Goal: Task Accomplishment & Management: Manage account settings

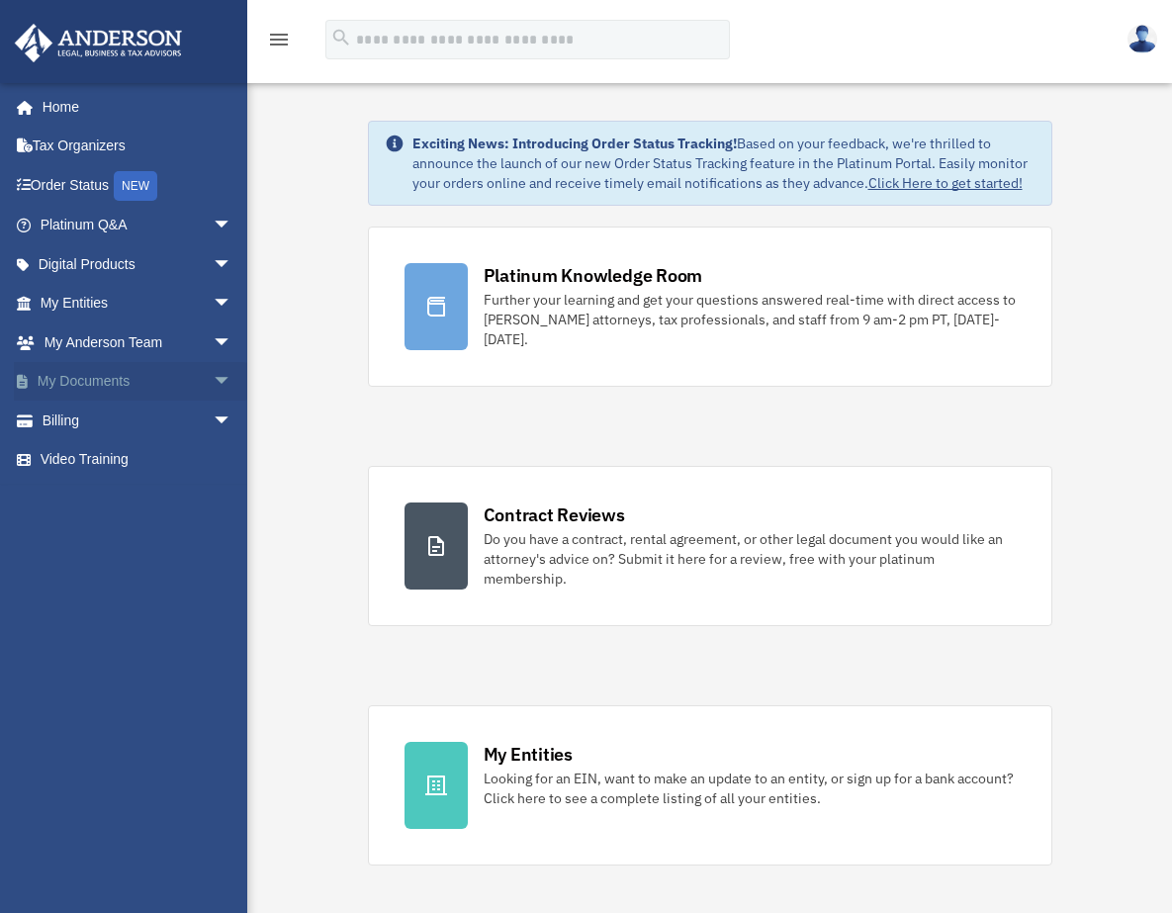
click at [213, 377] on span "arrow_drop_down" at bounding box center [233, 382] width 40 height 41
click at [103, 418] on link "Box" at bounding box center [145, 421] width 234 height 40
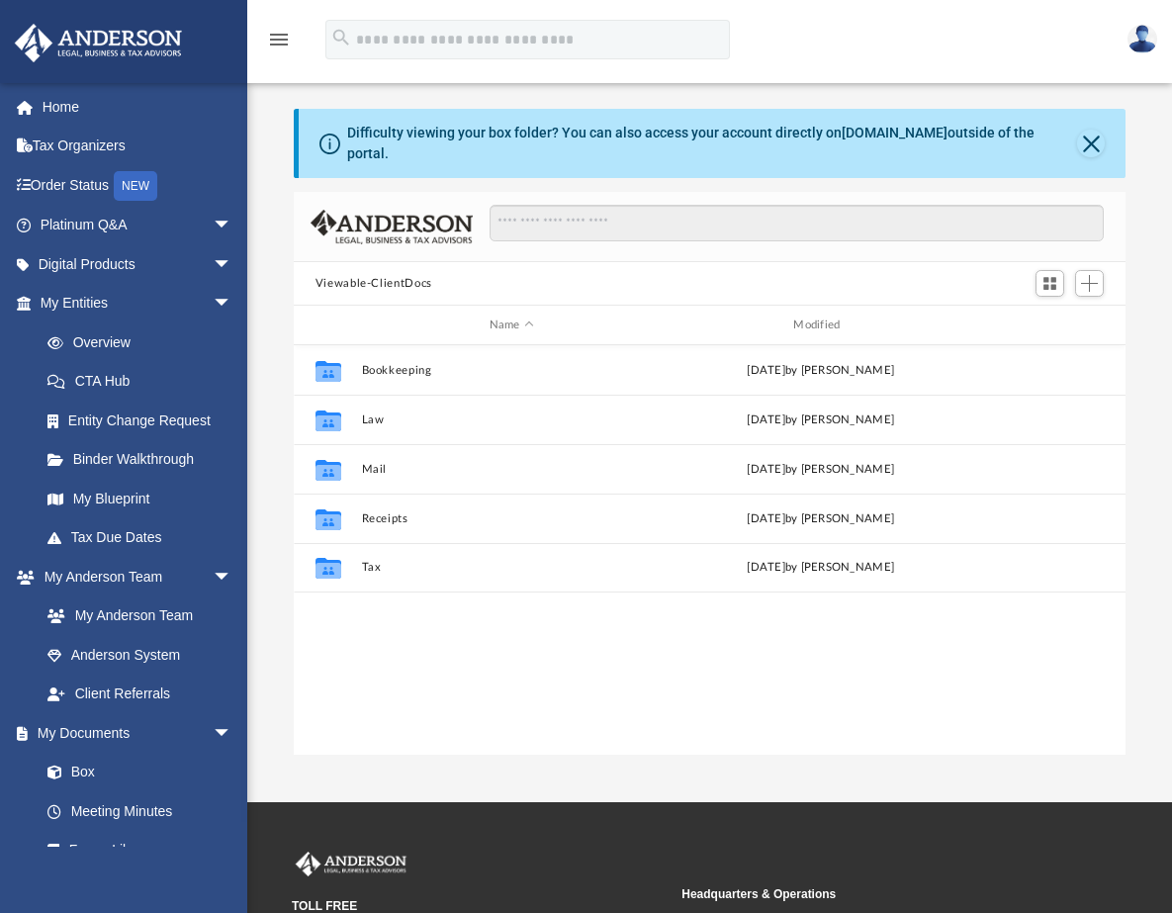
scroll to position [434, 817]
click at [1085, 275] on span "Add" at bounding box center [1089, 283] width 17 height 17
click at [1036, 342] on li "New Folder" at bounding box center [1061, 339] width 63 height 21
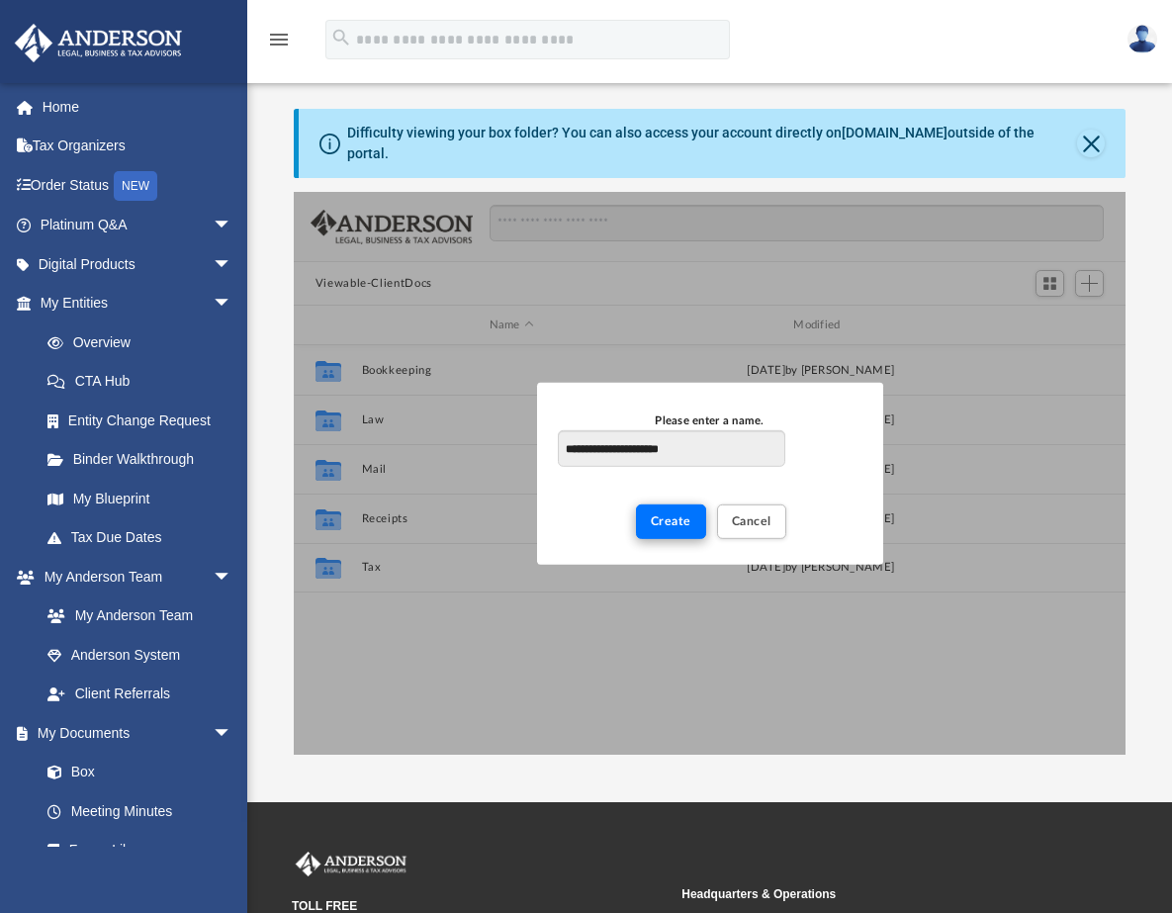
type input "**********"
click at [663, 514] on span "Create" at bounding box center [671, 520] width 41 height 12
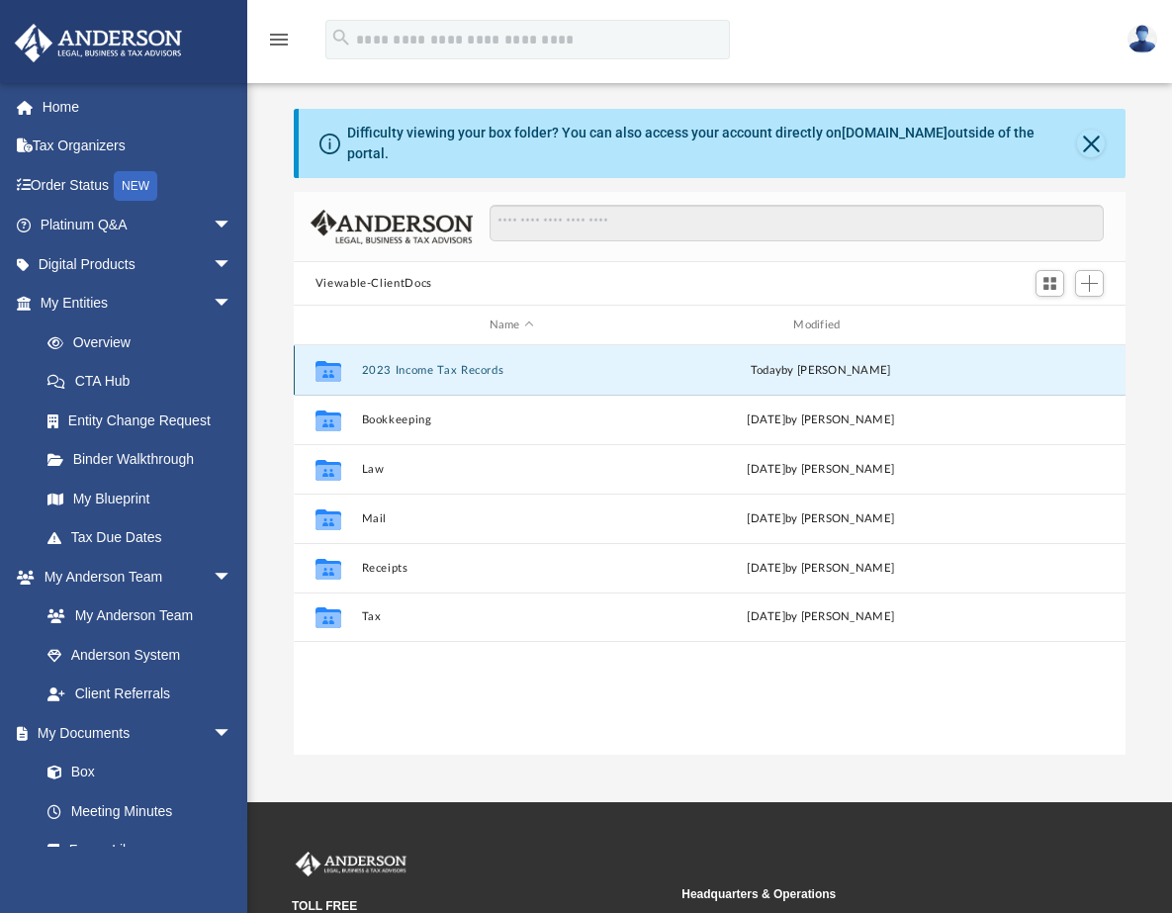
click at [629, 364] on button "2023 Income Tax Records" at bounding box center [511, 370] width 301 height 13
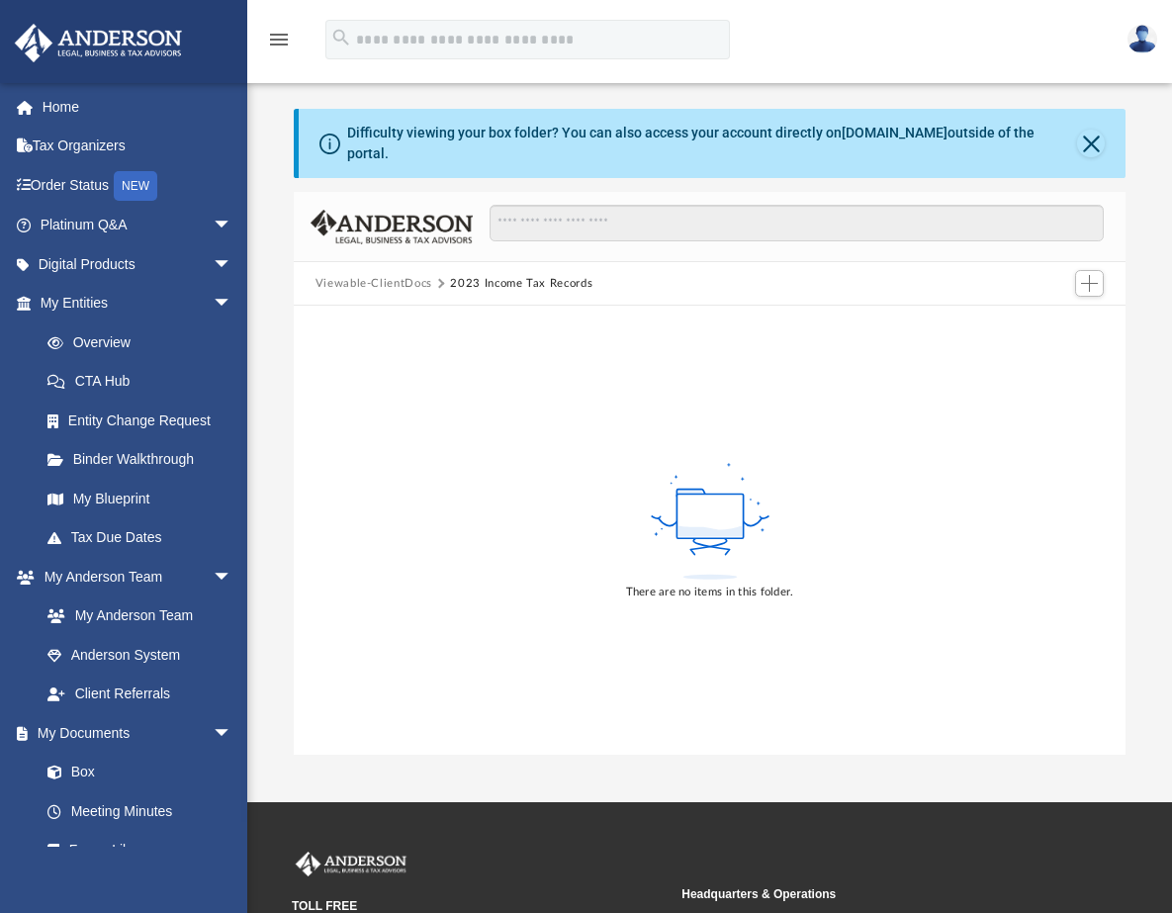
click at [627, 356] on div "There are no items in this folder." at bounding box center [710, 530] width 833 height 449
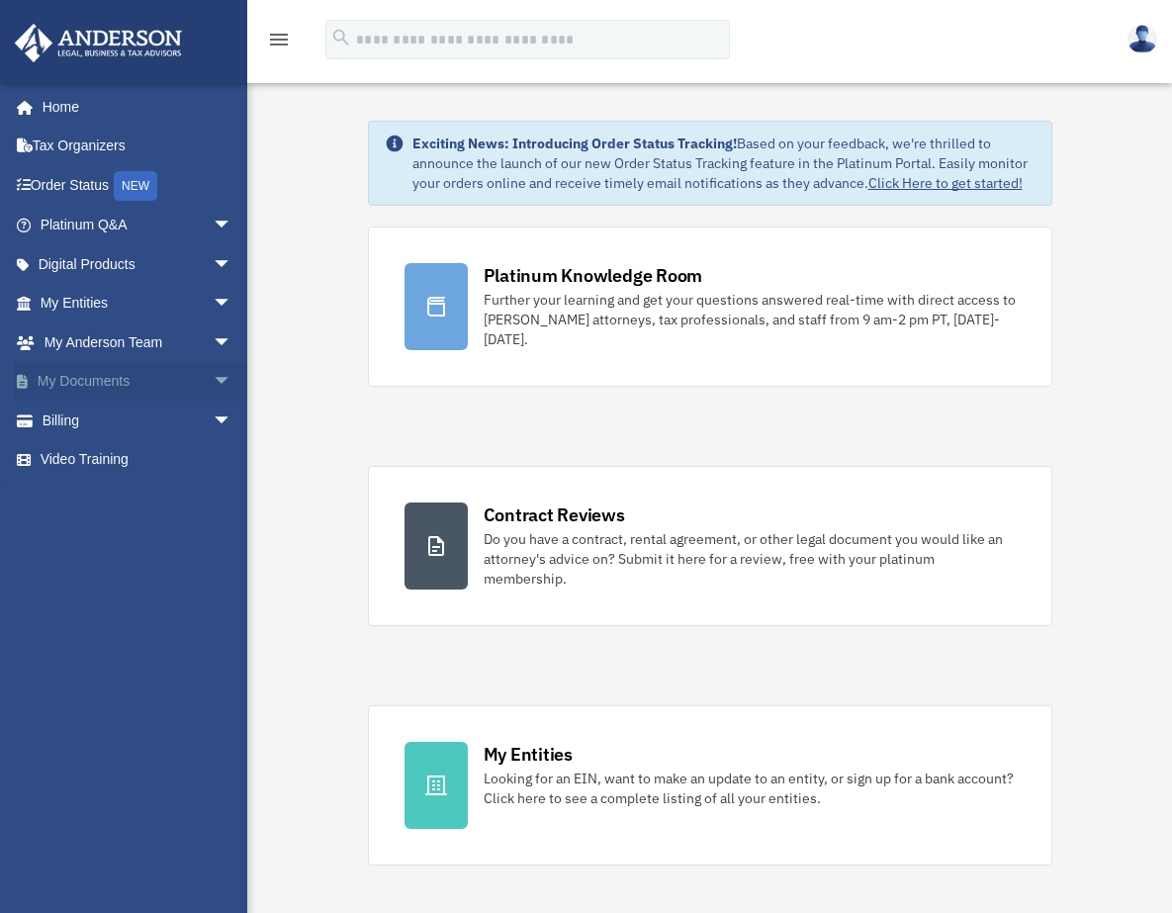
click at [213, 381] on span "arrow_drop_down" at bounding box center [233, 382] width 40 height 41
click at [213, 378] on span "arrow_drop_down" at bounding box center [233, 382] width 40 height 41
click at [142, 419] on link "Box" at bounding box center [145, 421] width 234 height 40
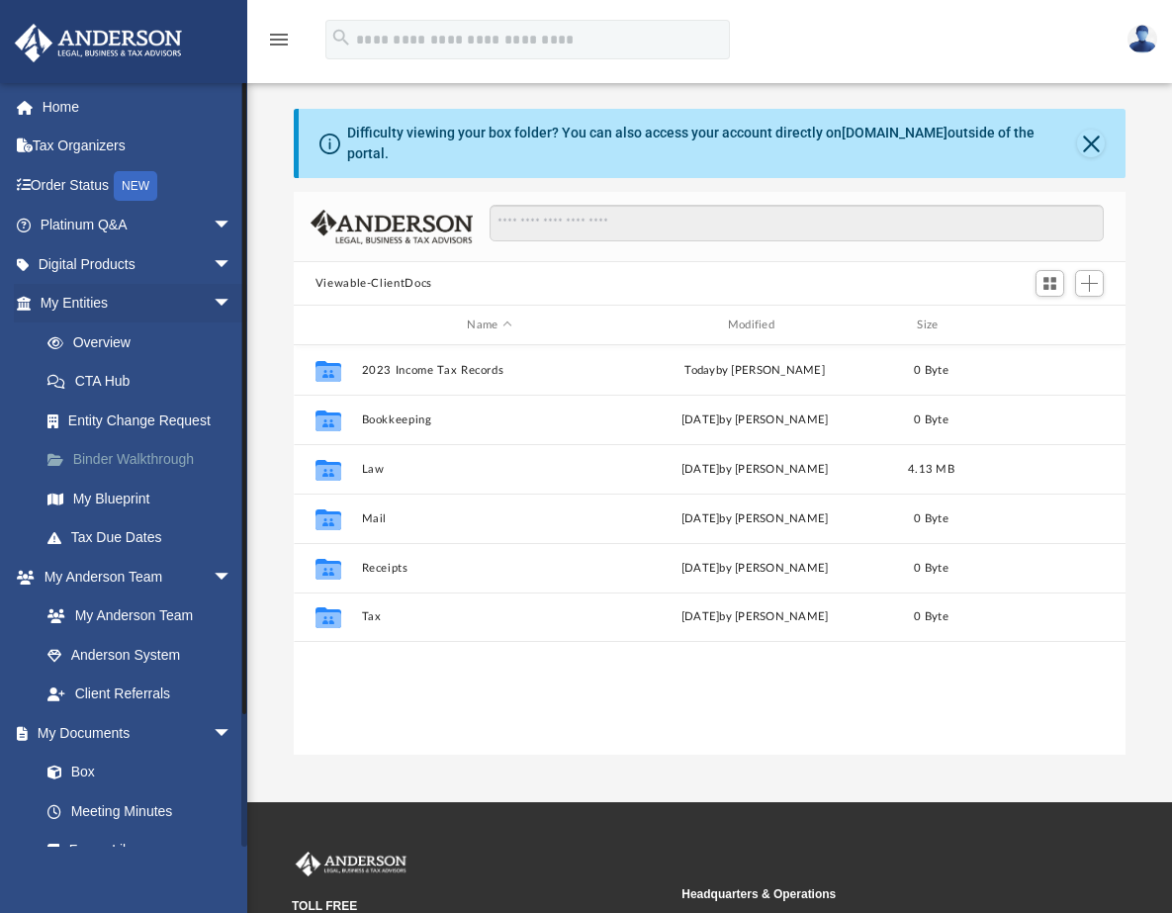
scroll to position [434, 817]
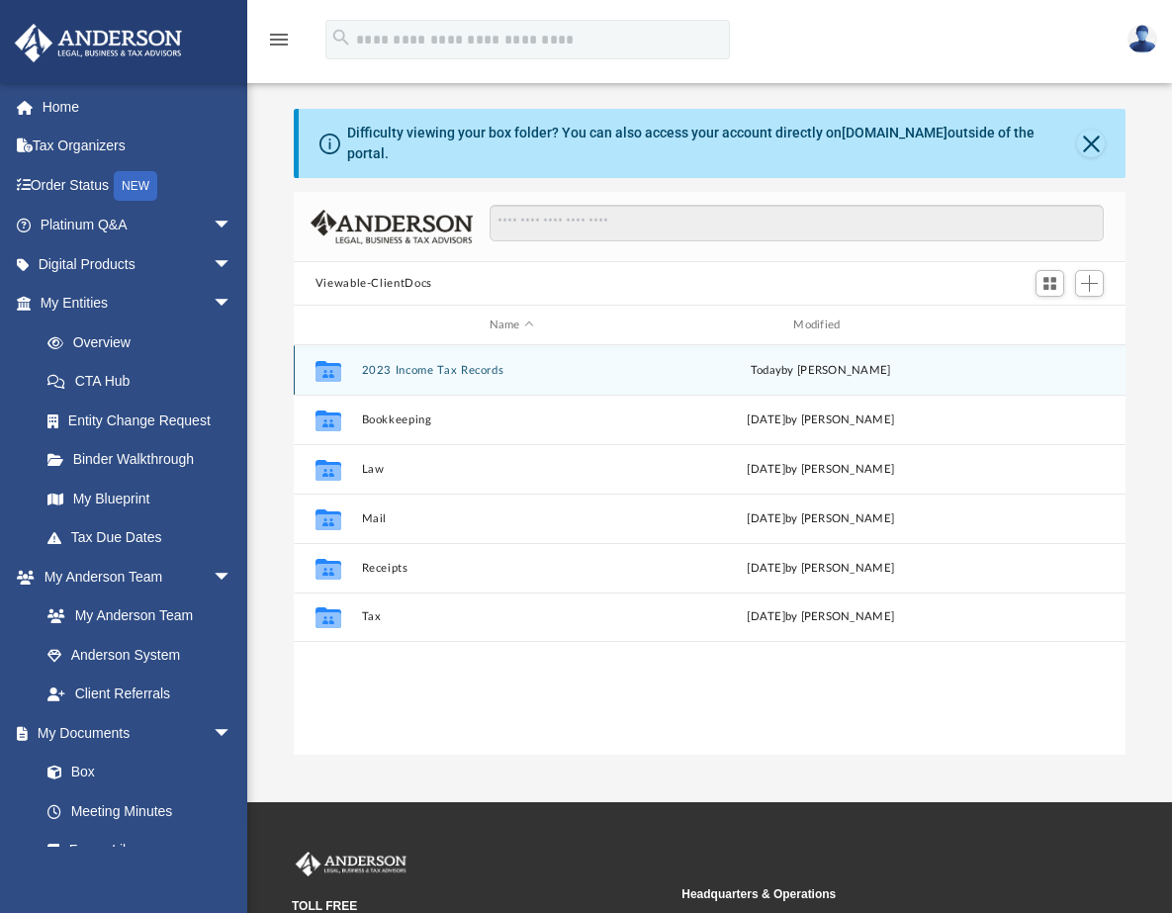
click at [361, 359] on div "Collaborated Folder 2023 Income Tax Records today by Stacy L. Van Roy" at bounding box center [710, 369] width 833 height 49
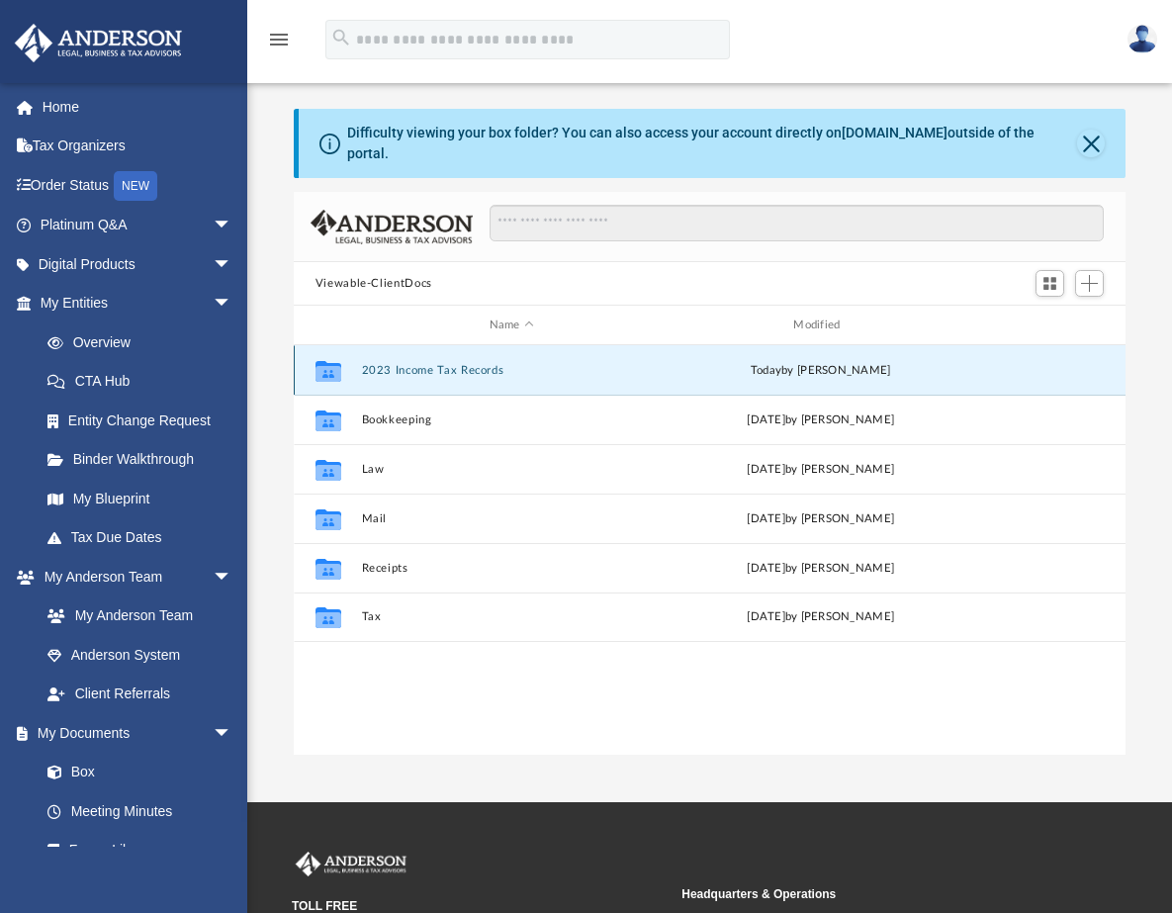
click at [361, 359] on div "Collaborated Folder 2023 Income Tax Records today by Stacy L. Van Roy" at bounding box center [710, 369] width 833 height 49
click at [717, 362] on div "today by Stacy L. Van Roy" at bounding box center [821, 371] width 301 height 18
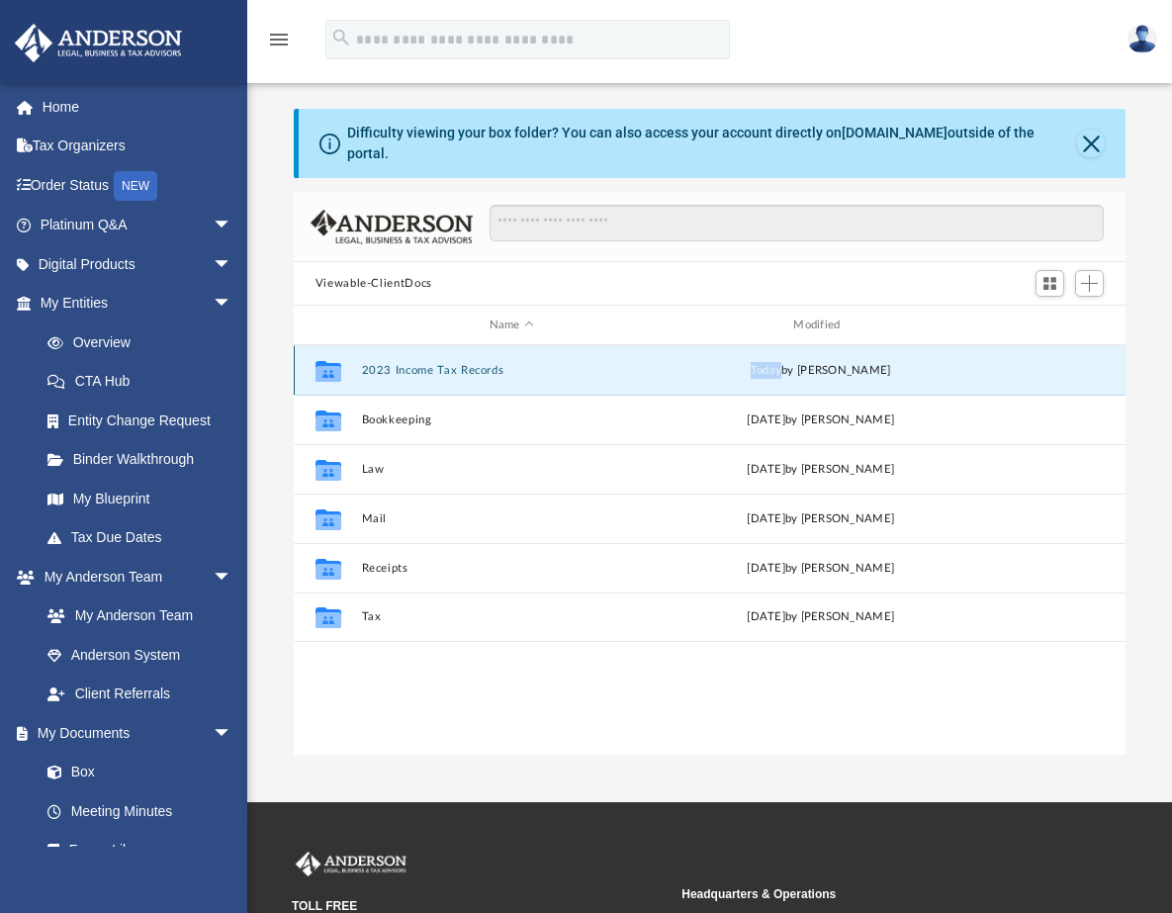
click at [717, 362] on div "today by Stacy L. Van Roy" at bounding box center [821, 371] width 301 height 18
click at [712, 362] on div "today by Stacy L. Van Roy" at bounding box center [821, 371] width 301 height 18
click at [1095, 275] on span "Add" at bounding box center [1089, 283] width 17 height 17
click at [1061, 308] on li "Upload" at bounding box center [1061, 308] width 63 height 21
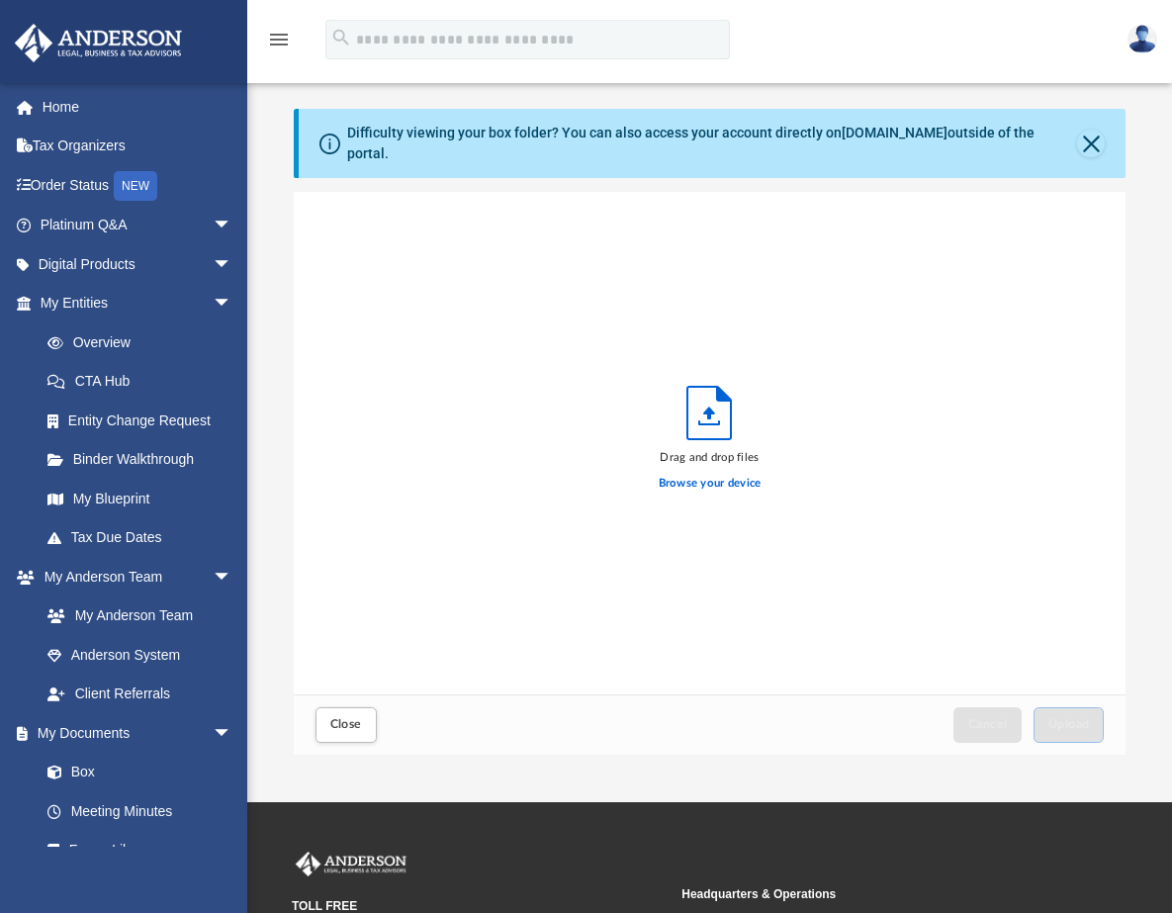
scroll to position [487, 817]
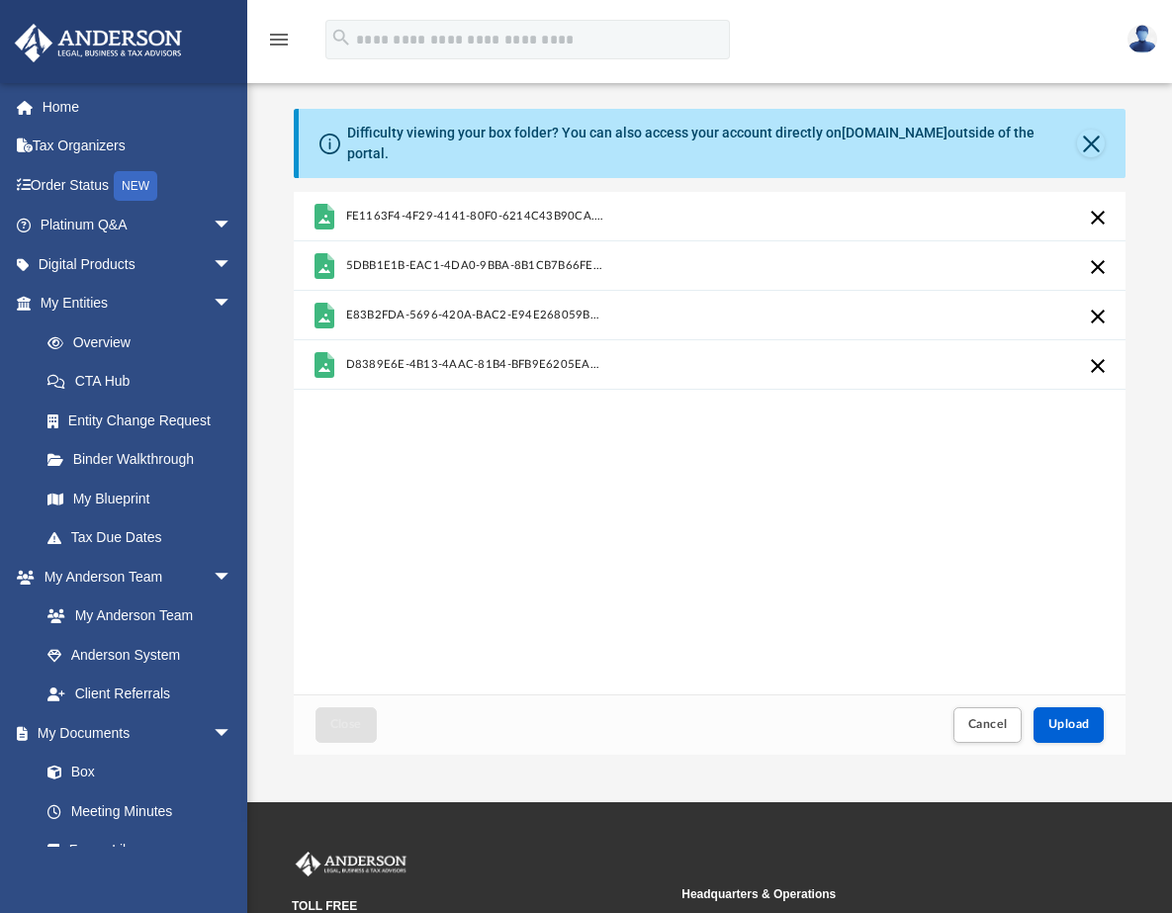
click at [1099, 354] on button "Cancel this upload" at bounding box center [1098, 366] width 24 height 24
click at [1095, 305] on button "Cancel this upload" at bounding box center [1098, 317] width 24 height 24
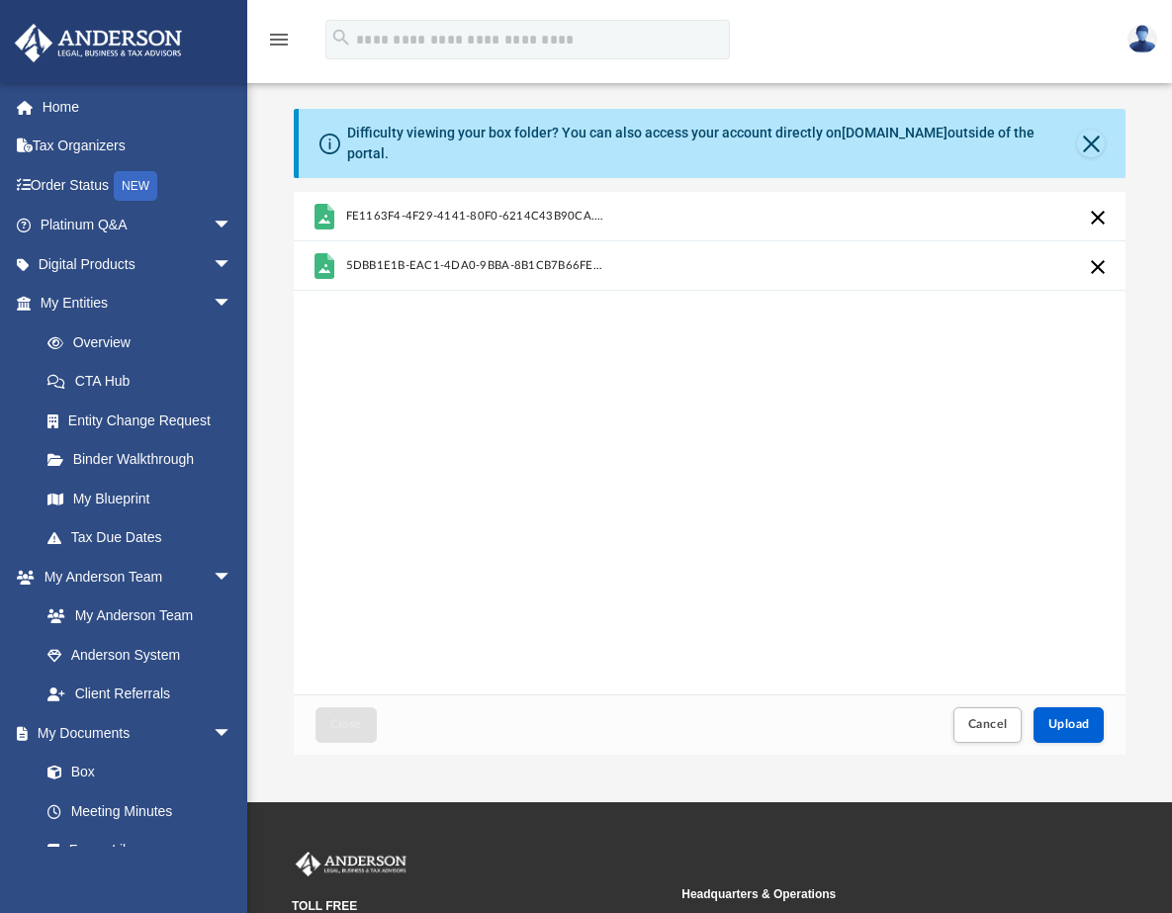
drag, startPoint x: 1095, startPoint y: 300, endPoint x: 1105, endPoint y: 258, distance: 42.7
click at [1095, 300] on div "FE1163F4-4F29-4141-80F0-6214C43B90CA.heic 5DBB1E1B-EAC1-4DA0-9BBA-8B1CB7B66FE0.…" at bounding box center [710, 443] width 833 height 502
drag, startPoint x: 1099, startPoint y: 256, endPoint x: 1098, endPoint y: 221, distance: 35.6
click at [1099, 256] on button "Cancel this upload" at bounding box center [1098, 267] width 24 height 24
click at [1098, 206] on button "Cancel this upload" at bounding box center [1098, 218] width 24 height 24
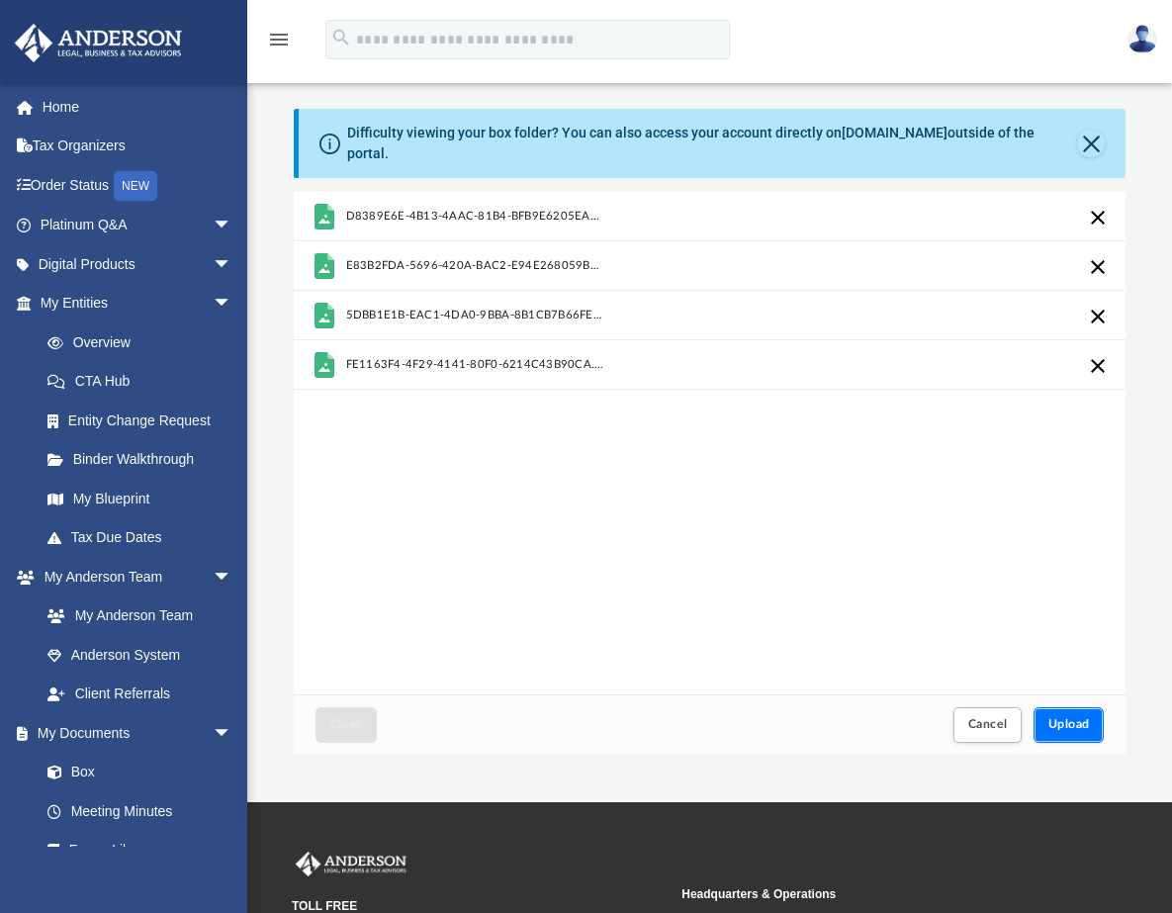
click at [1067, 718] on span "Upload" at bounding box center [1069, 724] width 42 height 12
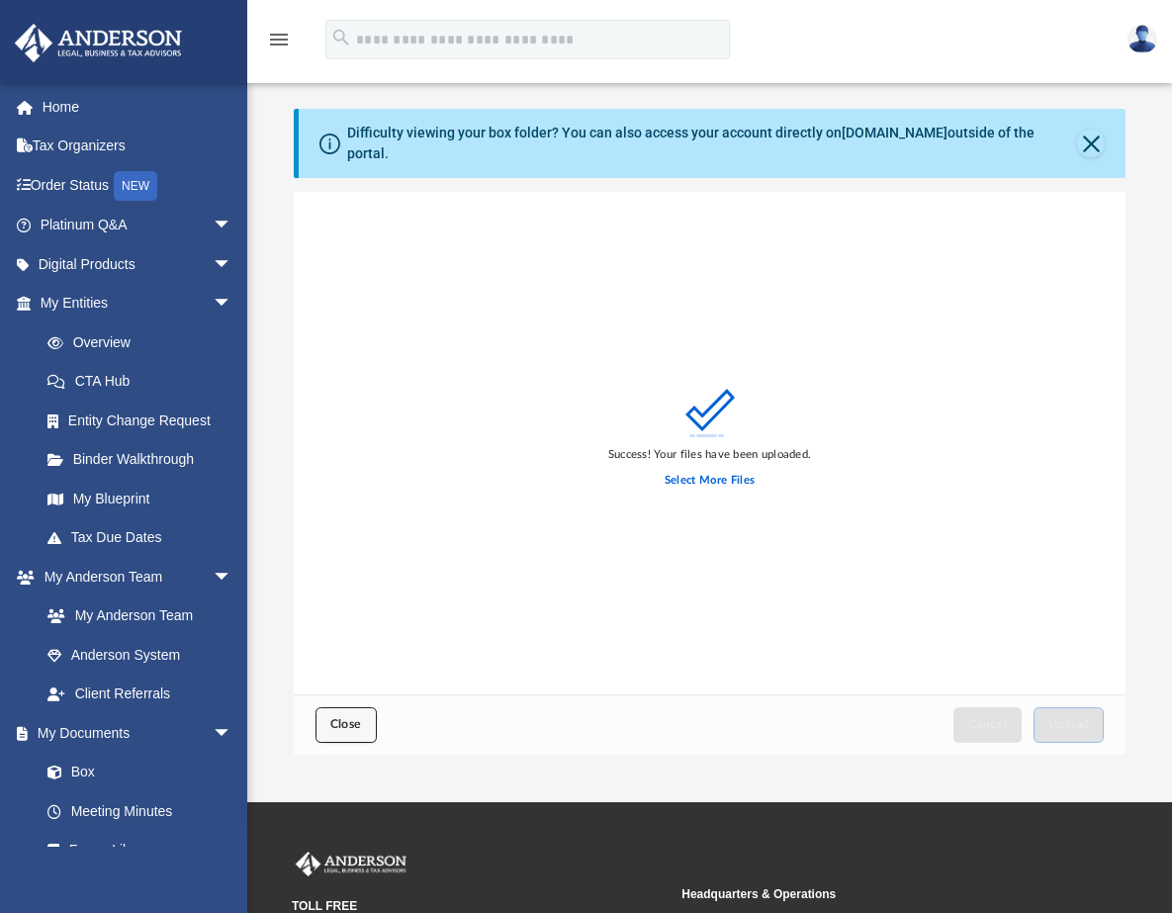
click at [352, 718] on span "Close" at bounding box center [346, 724] width 32 height 12
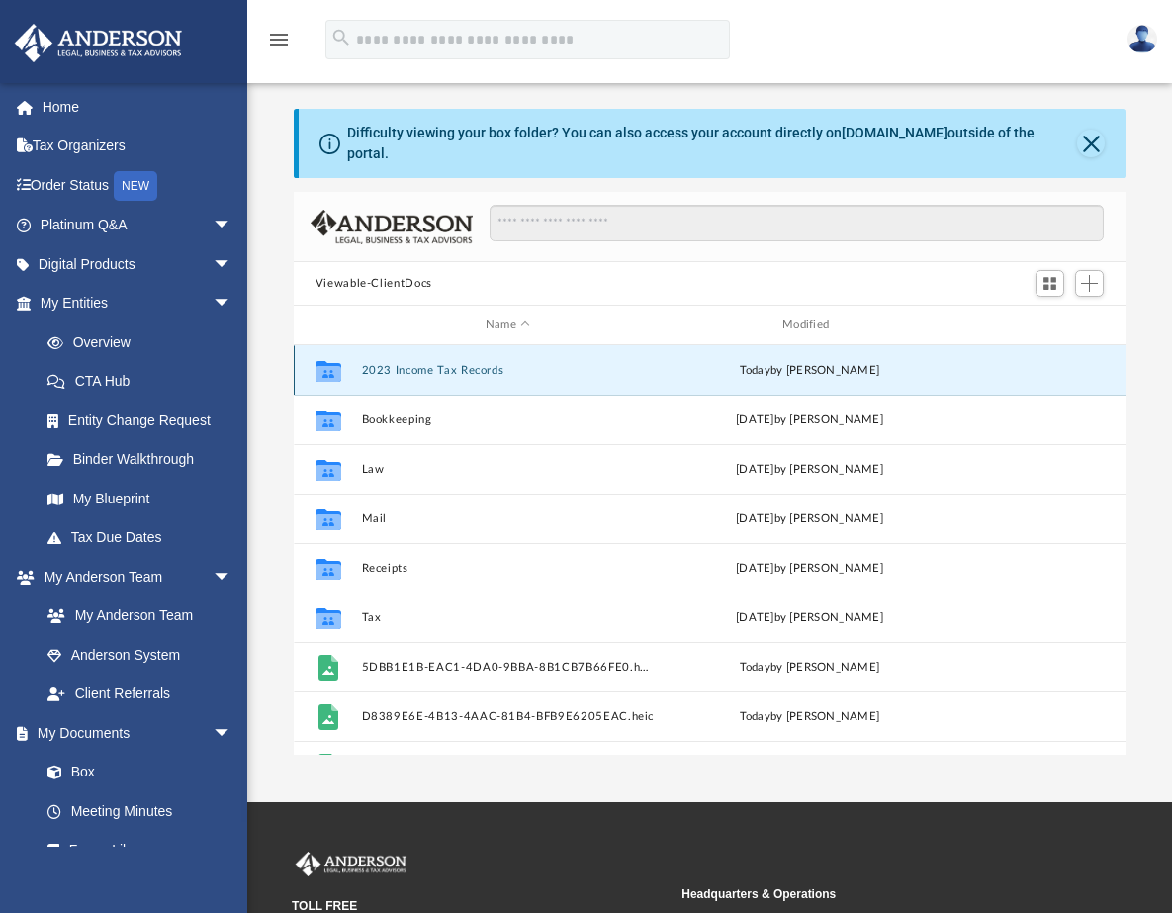
click at [471, 363] on div "Collaborated Folder 2023 Income Tax Records today by Stacy L. Van Roy" at bounding box center [710, 369] width 833 height 49
click at [470, 364] on button "2023 Income Tax Records" at bounding box center [507, 370] width 293 height 13
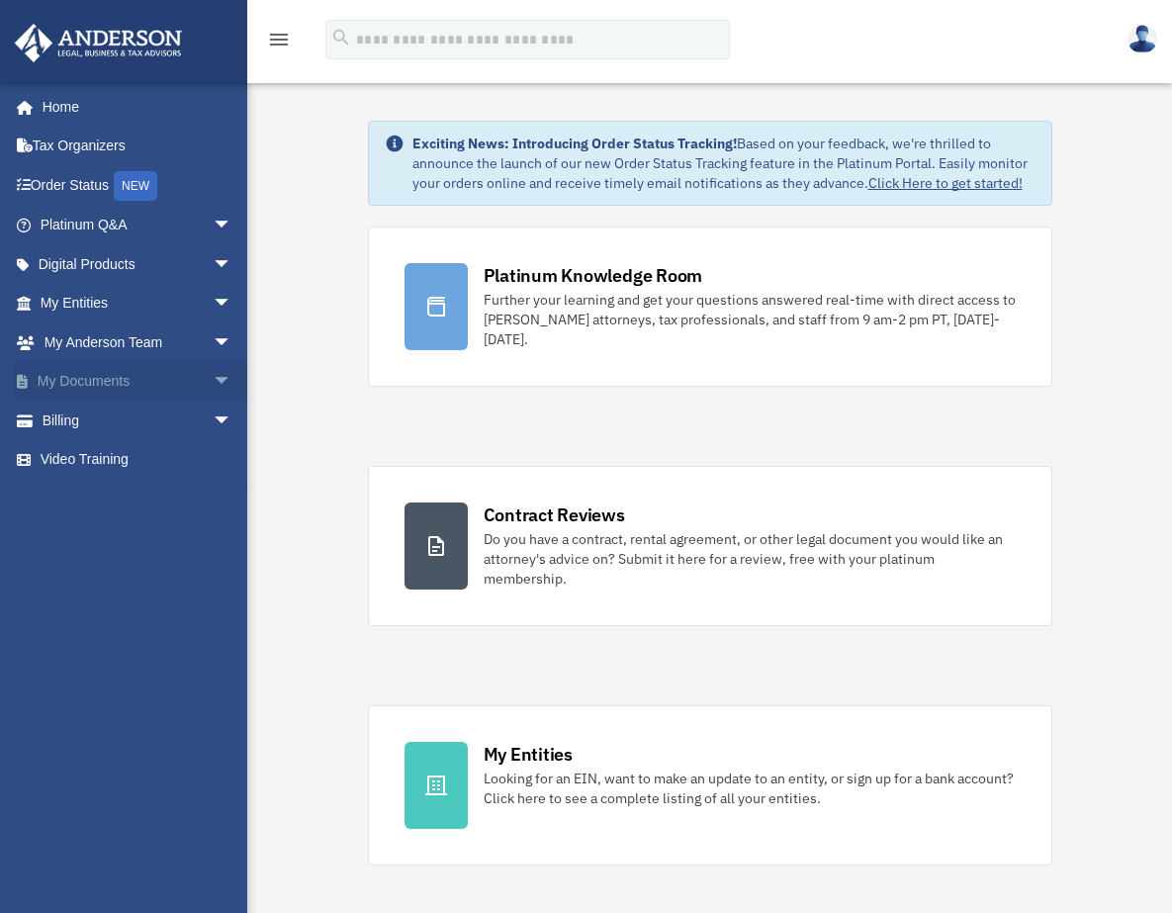
click at [214, 384] on span "arrow_drop_down" at bounding box center [233, 382] width 40 height 41
click at [117, 423] on link "Box" at bounding box center [145, 421] width 234 height 40
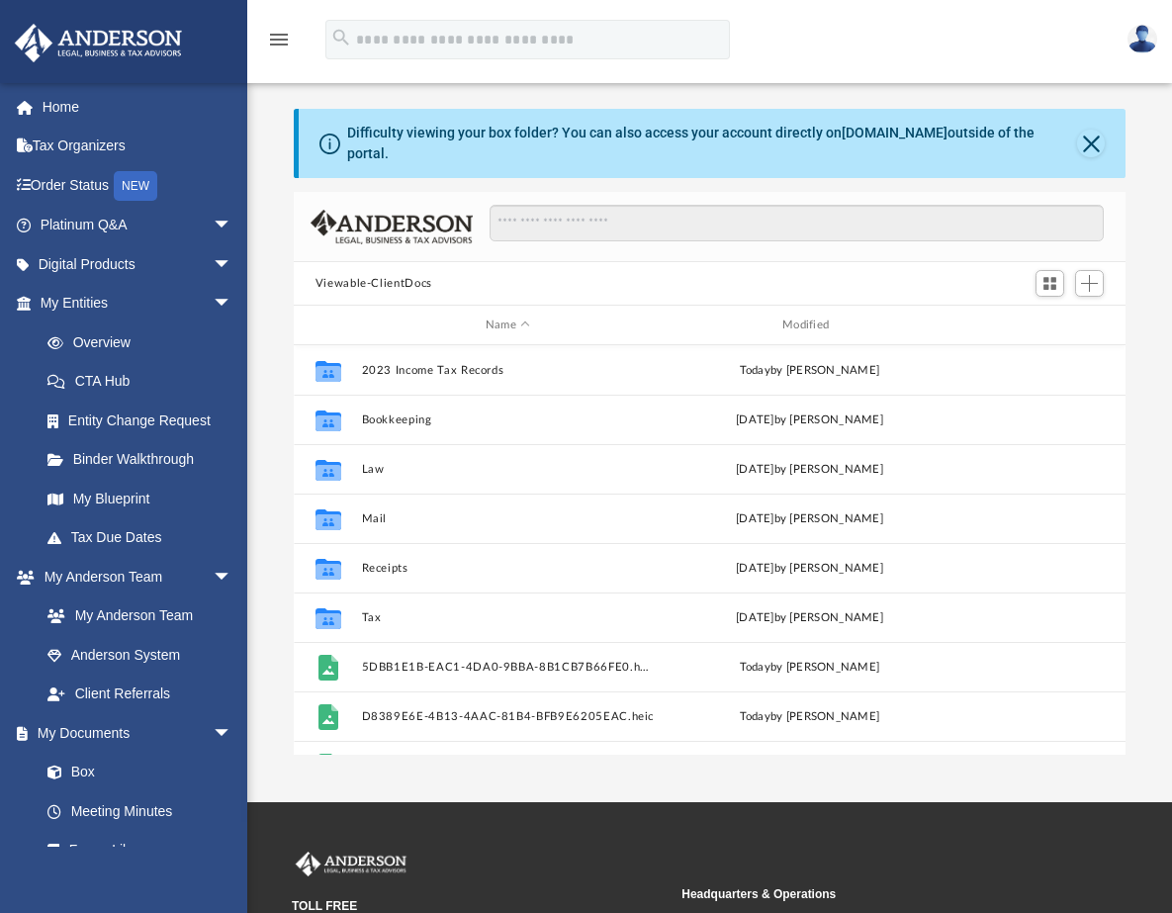
scroll to position [434, 817]
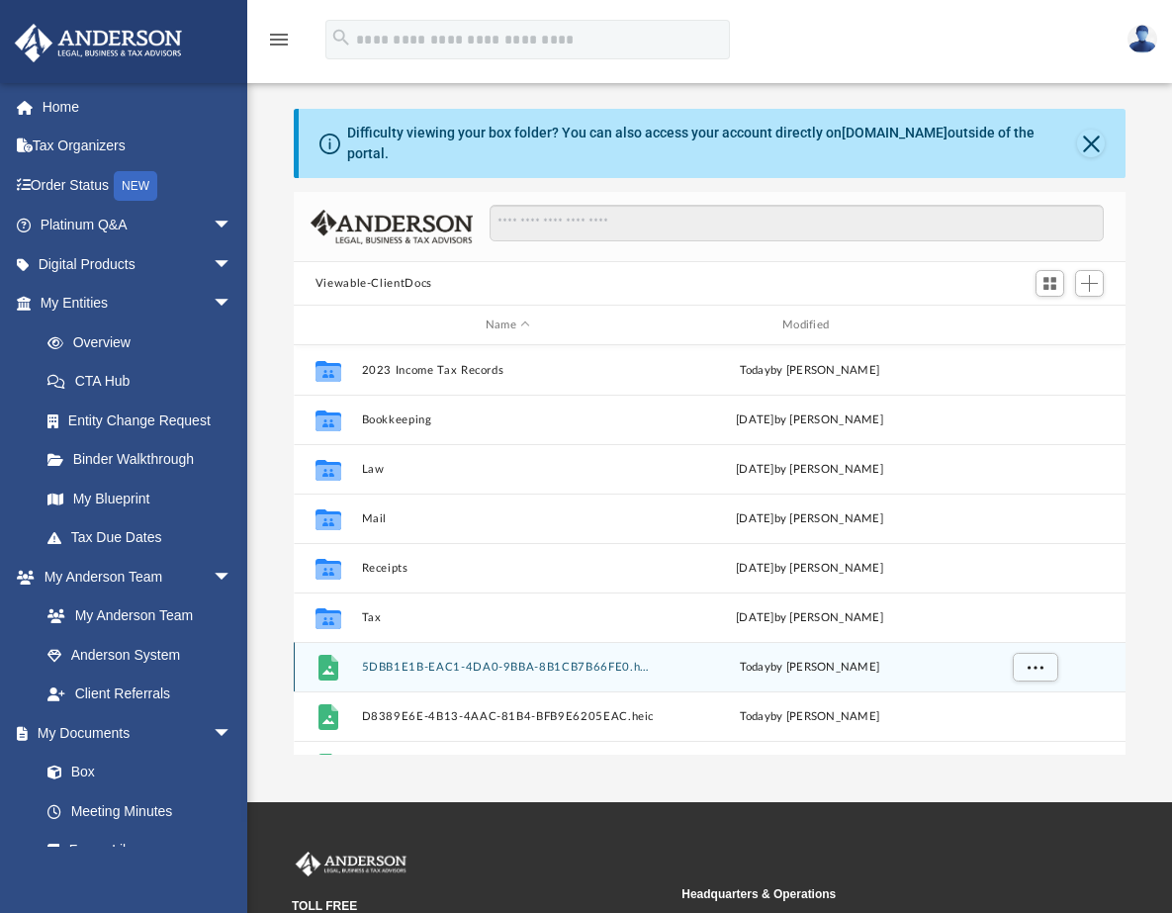
drag, startPoint x: 449, startPoint y: 666, endPoint x: 488, endPoint y: 660, distance: 39.0
click at [487, 661] on div "File 5DBB1E1B-EAC1-4DA0-9BBA-8B1CB7B66FE0.heic today by Stacy L. Van Roy" at bounding box center [710, 666] width 833 height 49
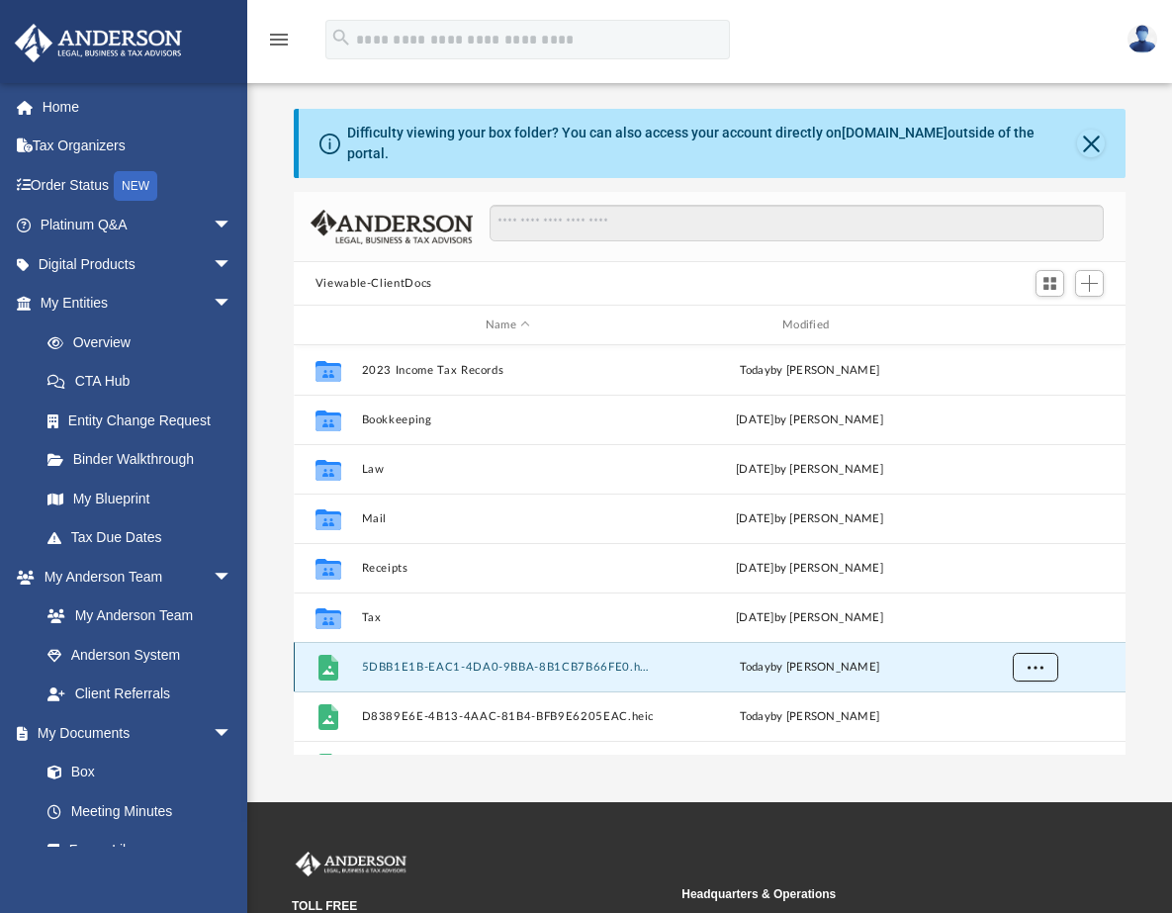
click at [1032, 661] on span "More options" at bounding box center [1035, 666] width 16 height 11
click at [558, 661] on button "5DBB1E1B-EAC1-4DA0-9BBA-8B1CB7B66FE0.heic" at bounding box center [507, 667] width 293 height 13
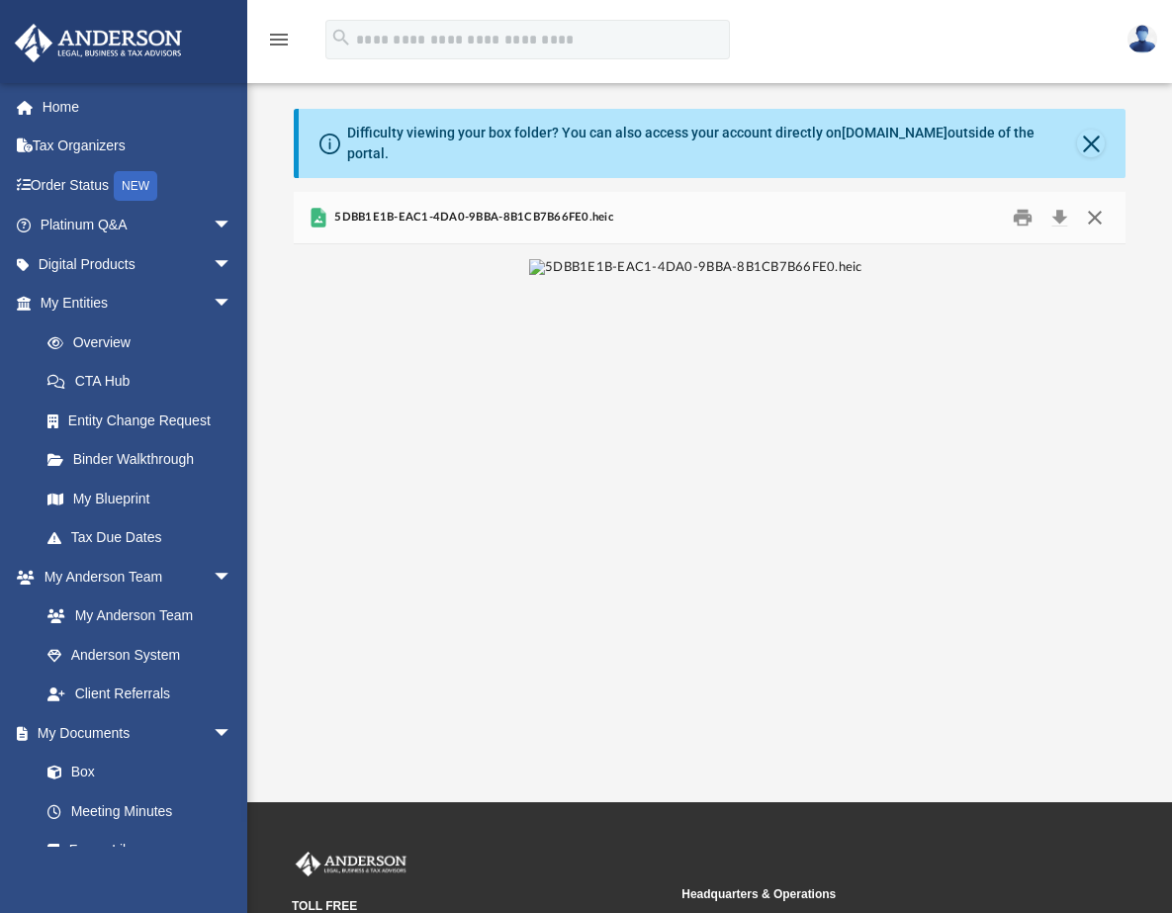
click at [1094, 207] on button "Close" at bounding box center [1095, 218] width 36 height 31
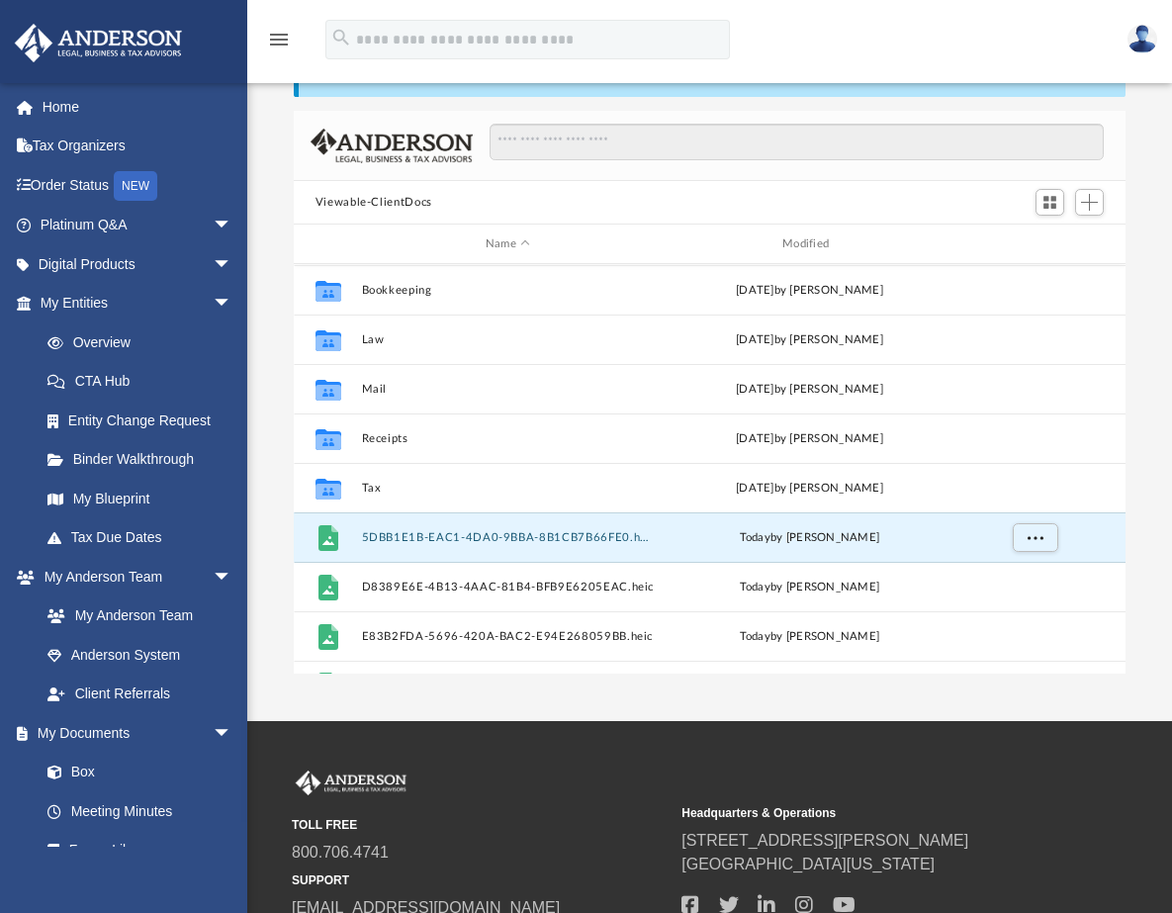
scroll to position [84, 0]
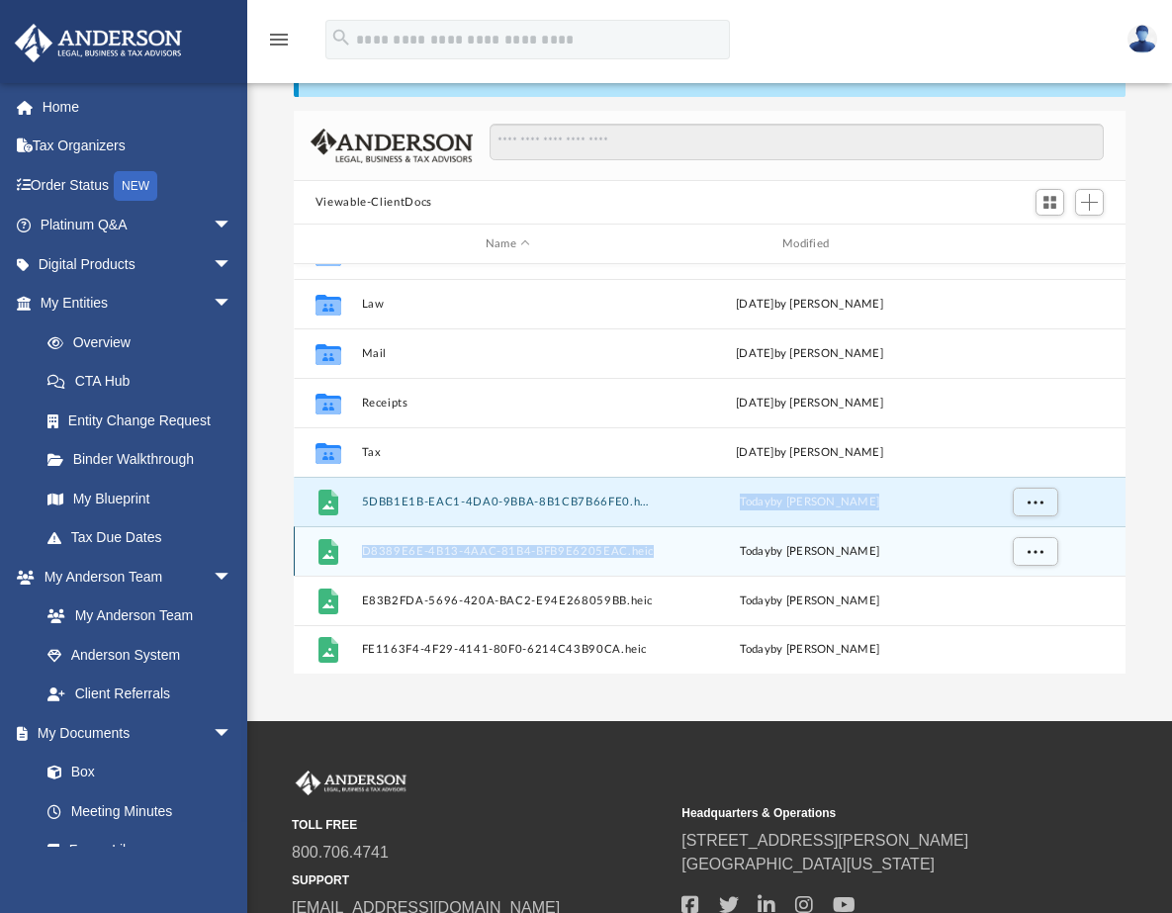
click at [465, 544] on div "File D8389E6E-4B13-4AAC-81B4-BFB9E6205EAC.heic today by Stacy L. Van Roy" at bounding box center [710, 550] width 833 height 49
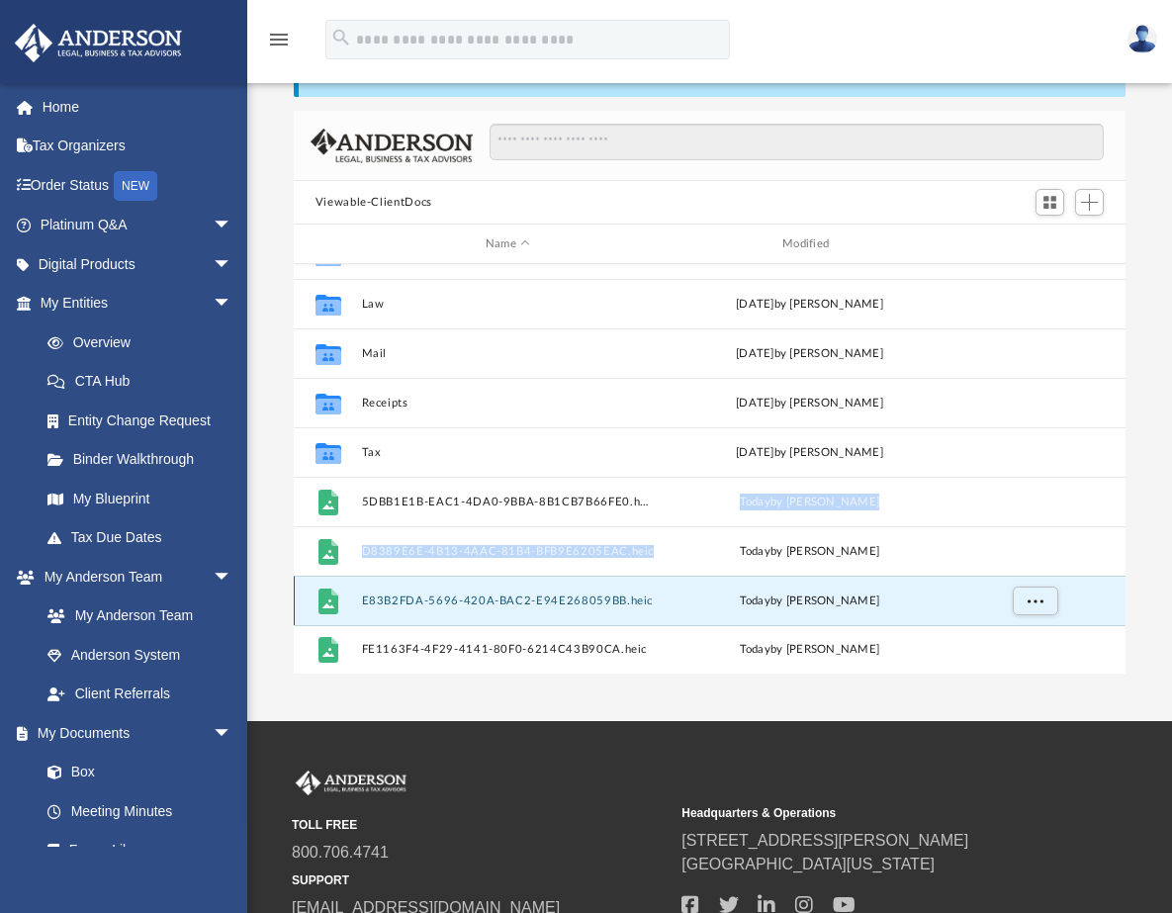
click at [478, 594] on button "E83B2FDA-5696-420A-BAC2-E94E268059BB.heic" at bounding box center [507, 600] width 293 height 13
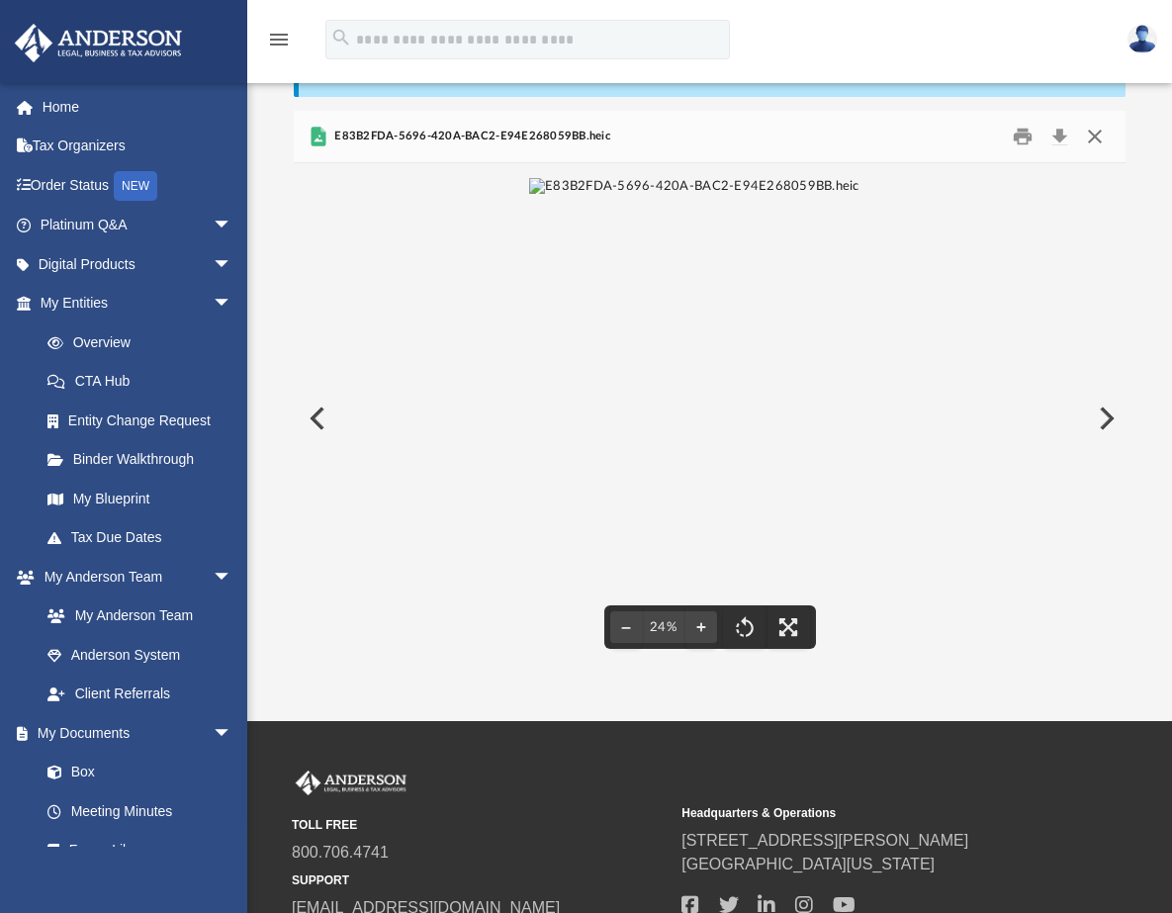
click at [1096, 123] on button "Close" at bounding box center [1095, 137] width 36 height 31
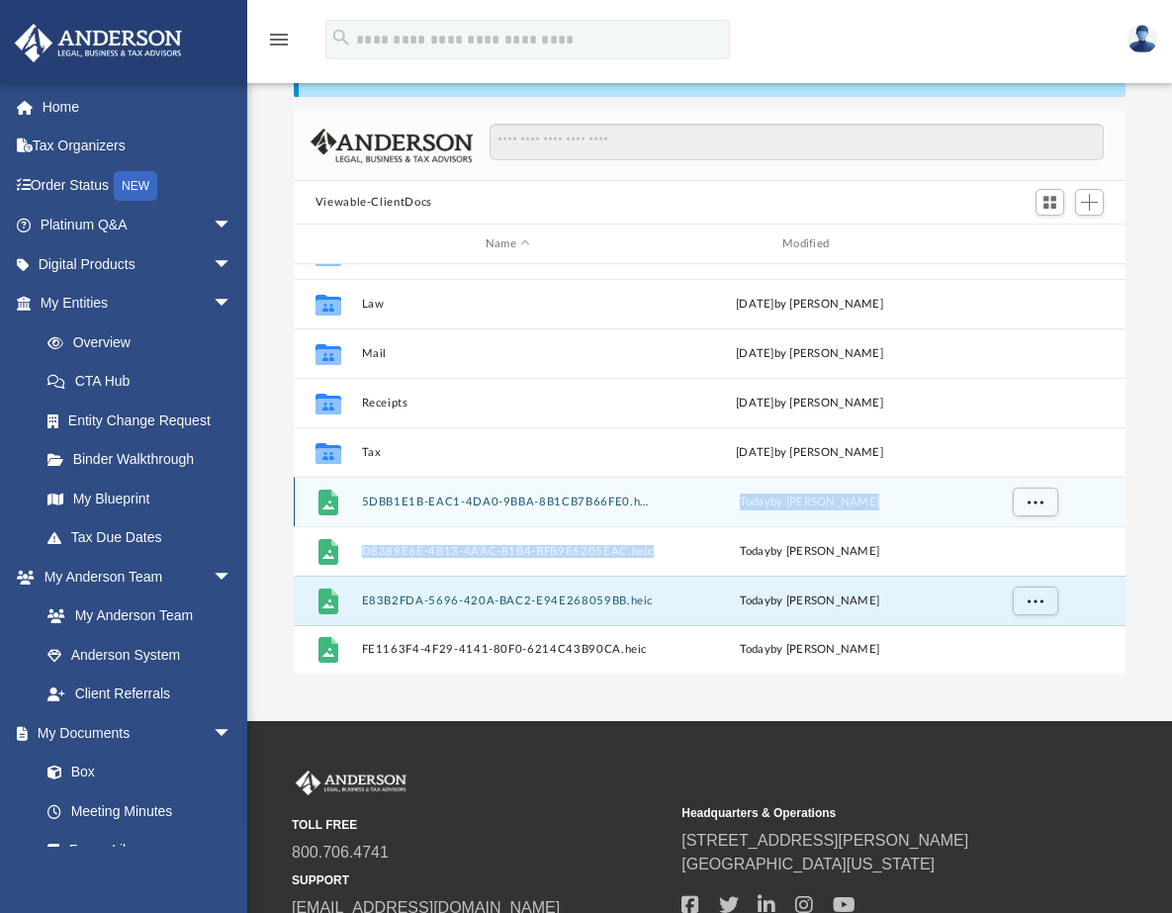
click at [1007, 494] on div "grid" at bounding box center [1033, 502] width 138 height 38
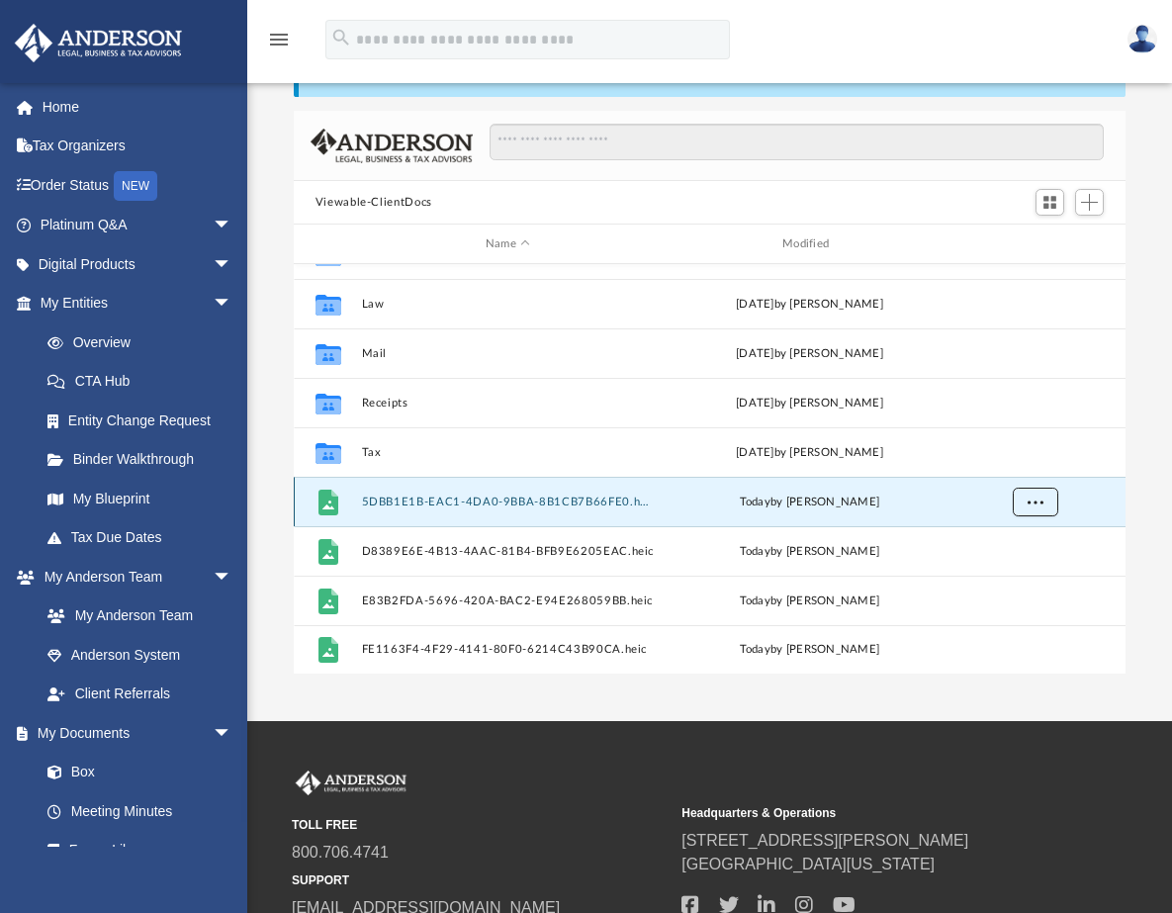
click at [1031, 496] on span "More options" at bounding box center [1035, 501] width 16 height 11
click at [338, 489] on g "grid" at bounding box center [328, 502] width 20 height 26
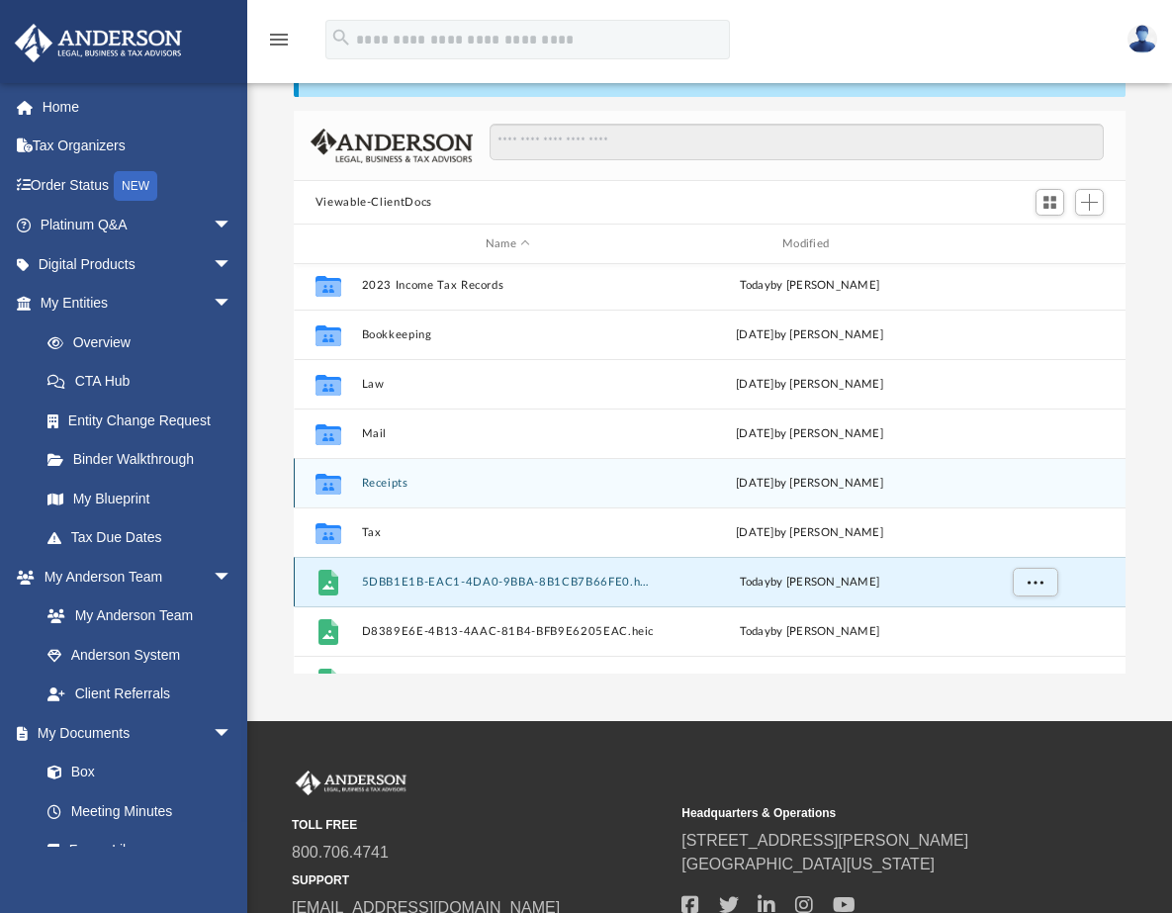
scroll to position [0, 0]
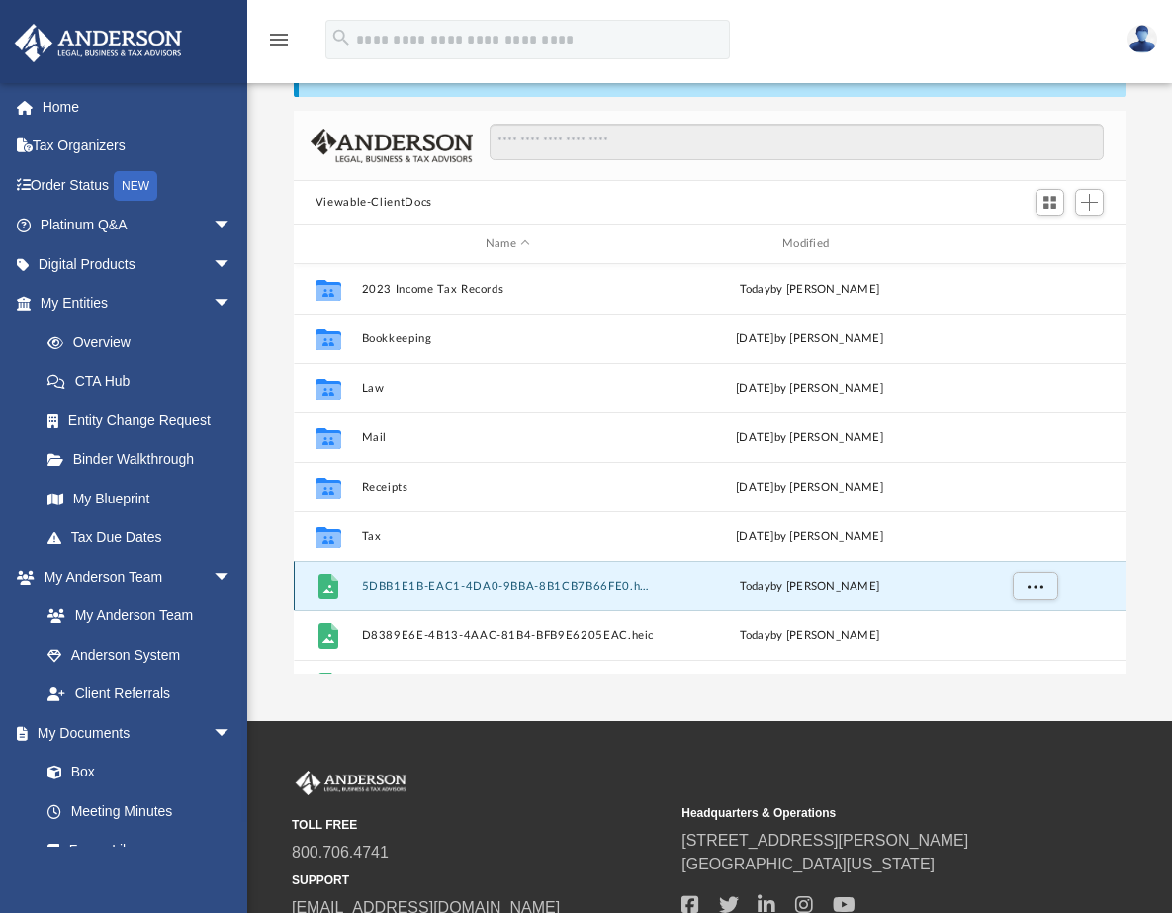
drag, startPoint x: 930, startPoint y: 581, endPoint x: 886, endPoint y: 577, distance: 43.7
click at [886, 577] on div "File 5DBB1E1B-EAC1-4DA0-9BBA-8B1CB7B66FE0.heic today by Stacy L. Van Roy" at bounding box center [710, 585] width 833 height 49
drag, startPoint x: 932, startPoint y: 583, endPoint x: 942, endPoint y: 577, distance: 11.5
click at [942, 577] on div "File 5DBB1E1B-EAC1-4DA0-9BBA-8B1CB7B66FE0.heic today by Stacy L. Van Roy" at bounding box center [710, 585] width 833 height 49
click at [942, 578] on div "today by Stacy L. Van Roy" at bounding box center [809, 587] width 293 height 18
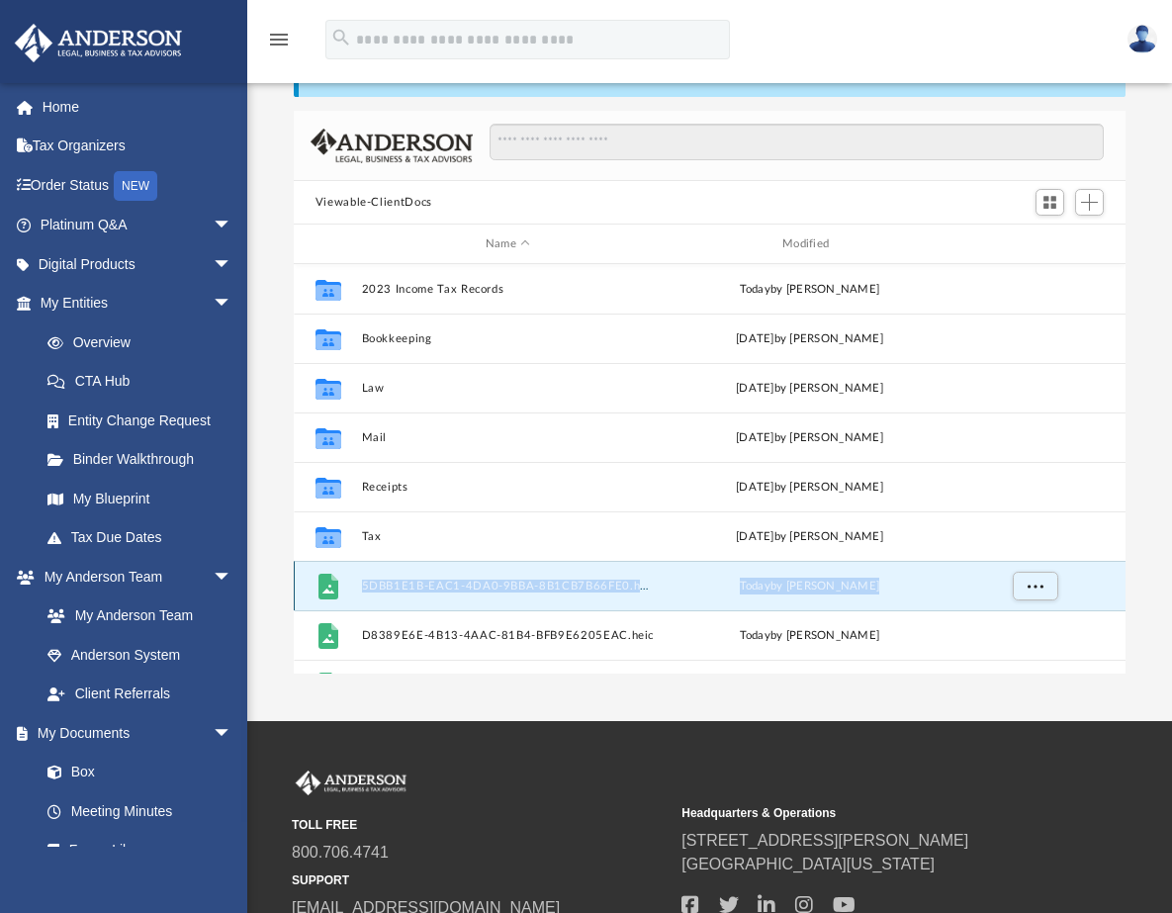
drag, startPoint x: 326, startPoint y: 577, endPoint x: 289, endPoint y: 567, distance: 38.9
click at [356, 595] on div "Collaborated Folder 2023 Income Tax Records [DATE] by [PERSON_NAME] Collaborate…" at bounding box center [710, 511] width 833 height 495
click at [366, 583] on div "File 5DBB1E1B-EAC1-4DA0-9BBA-8B1CB7B66FE0.heic today by Stacy L. Van Roy" at bounding box center [710, 585] width 833 height 49
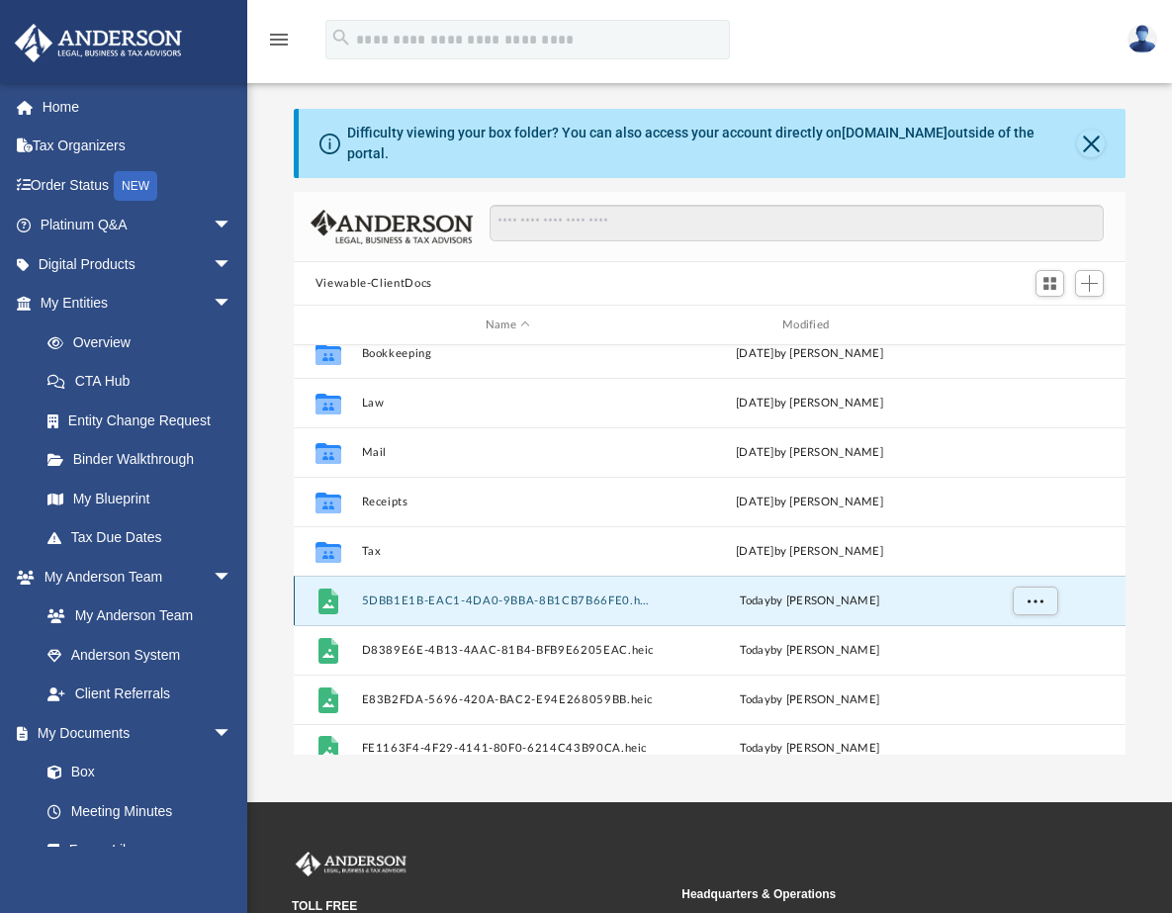
scroll to position [84, 0]
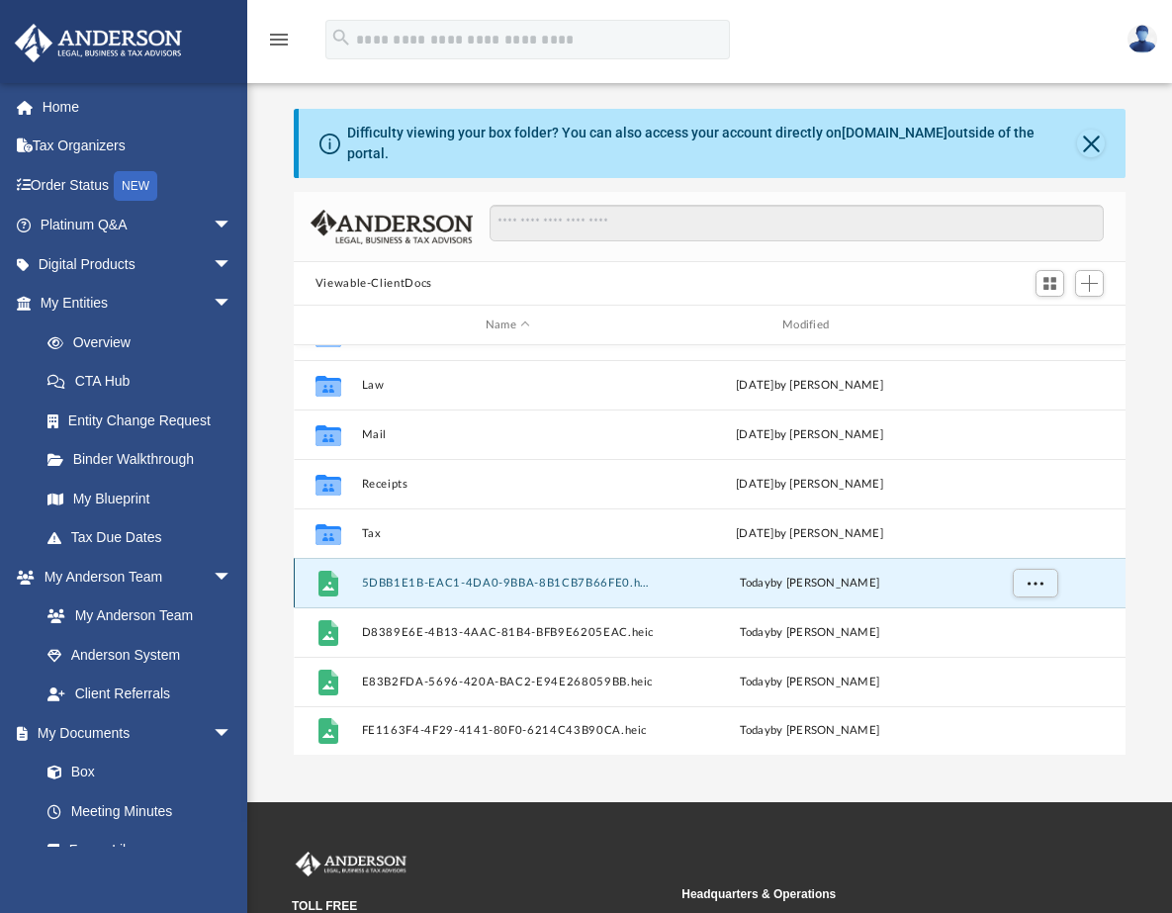
click at [582, 579] on div "File 5DBB1E1B-EAC1-4DA0-9BBA-8B1CB7B66FE0.heic today by Stacy L. Van Roy" at bounding box center [710, 582] width 833 height 49
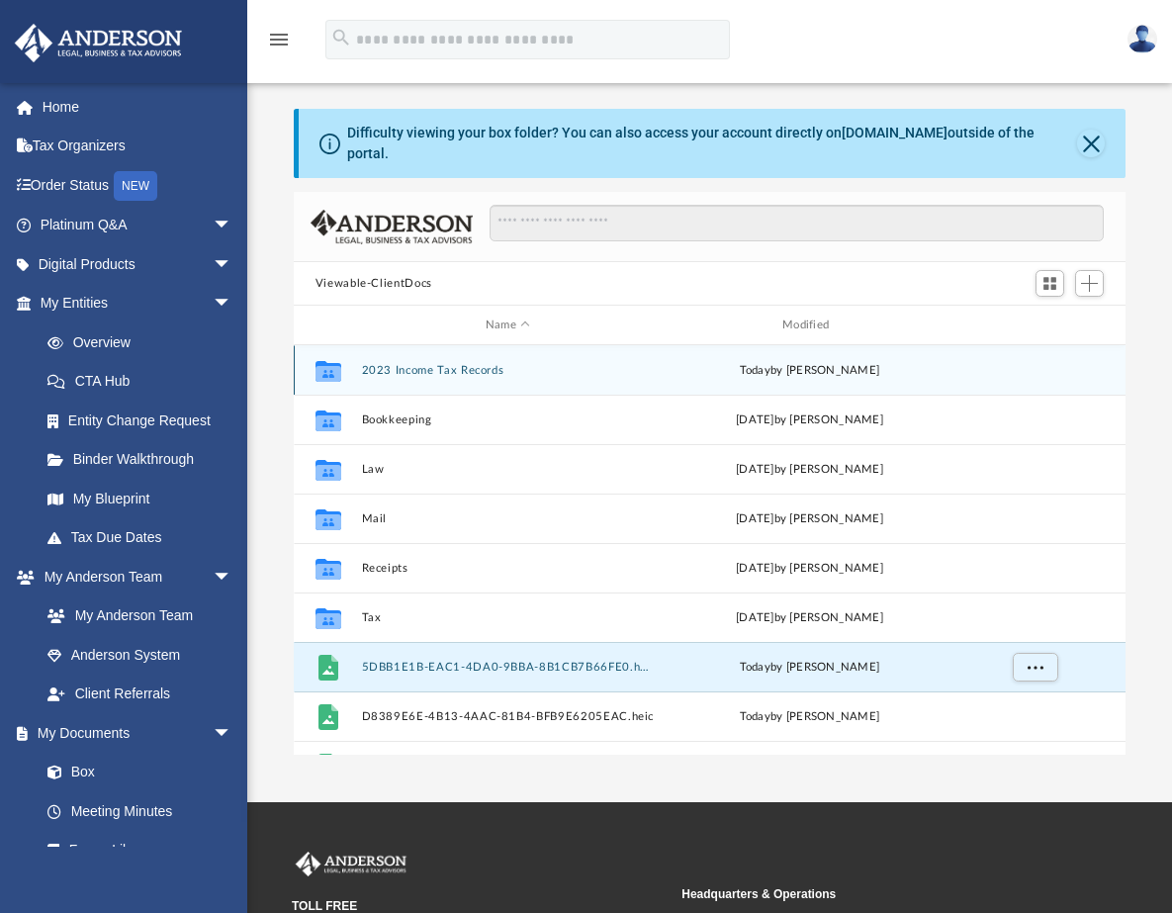
click at [407, 361] on div "Collaborated Folder 2023 Income Tax Records today by Stacy L. Van Roy" at bounding box center [710, 369] width 833 height 49
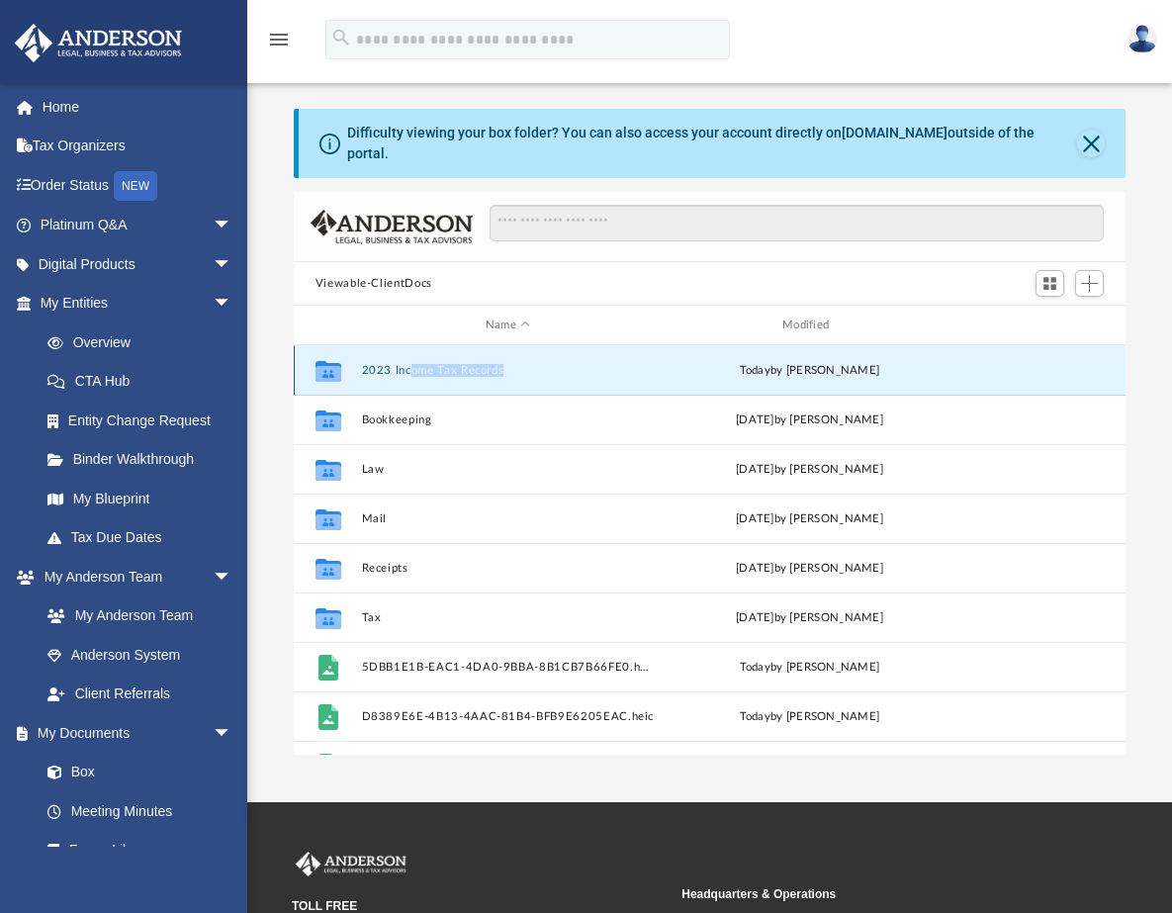
click at [407, 364] on button "2023 Income Tax Records" at bounding box center [507, 370] width 293 height 13
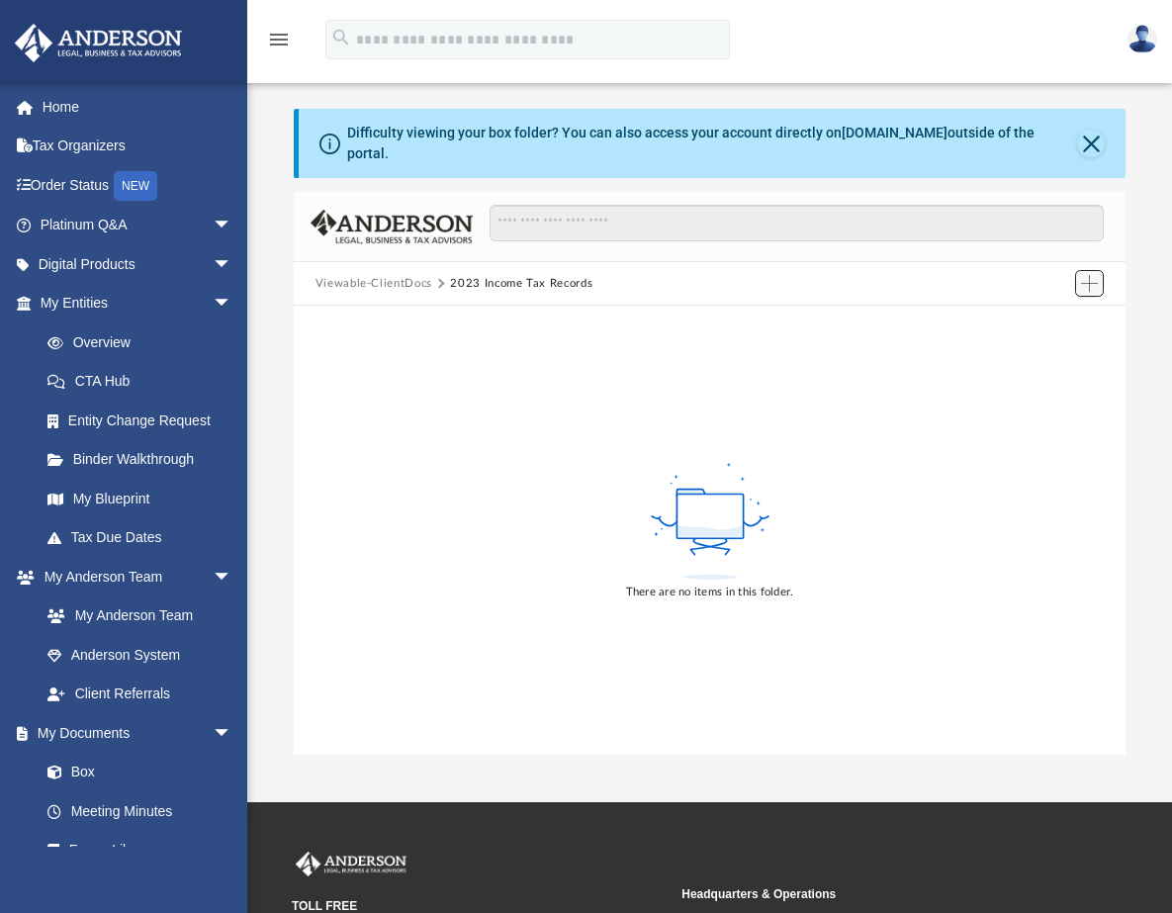
click at [1084, 275] on span "Add" at bounding box center [1089, 283] width 17 height 17
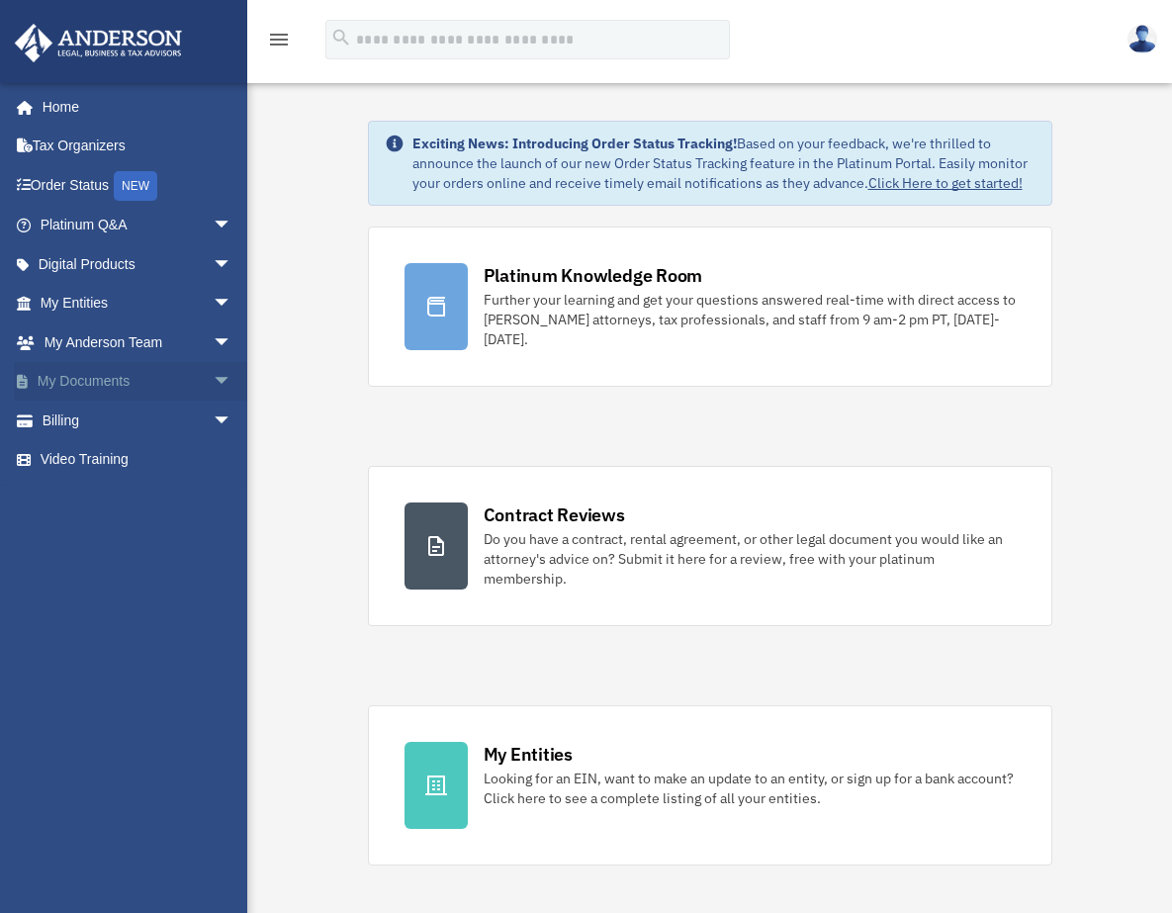
click at [213, 378] on span "arrow_drop_down" at bounding box center [233, 382] width 40 height 41
click at [127, 424] on link "Box" at bounding box center [145, 421] width 234 height 40
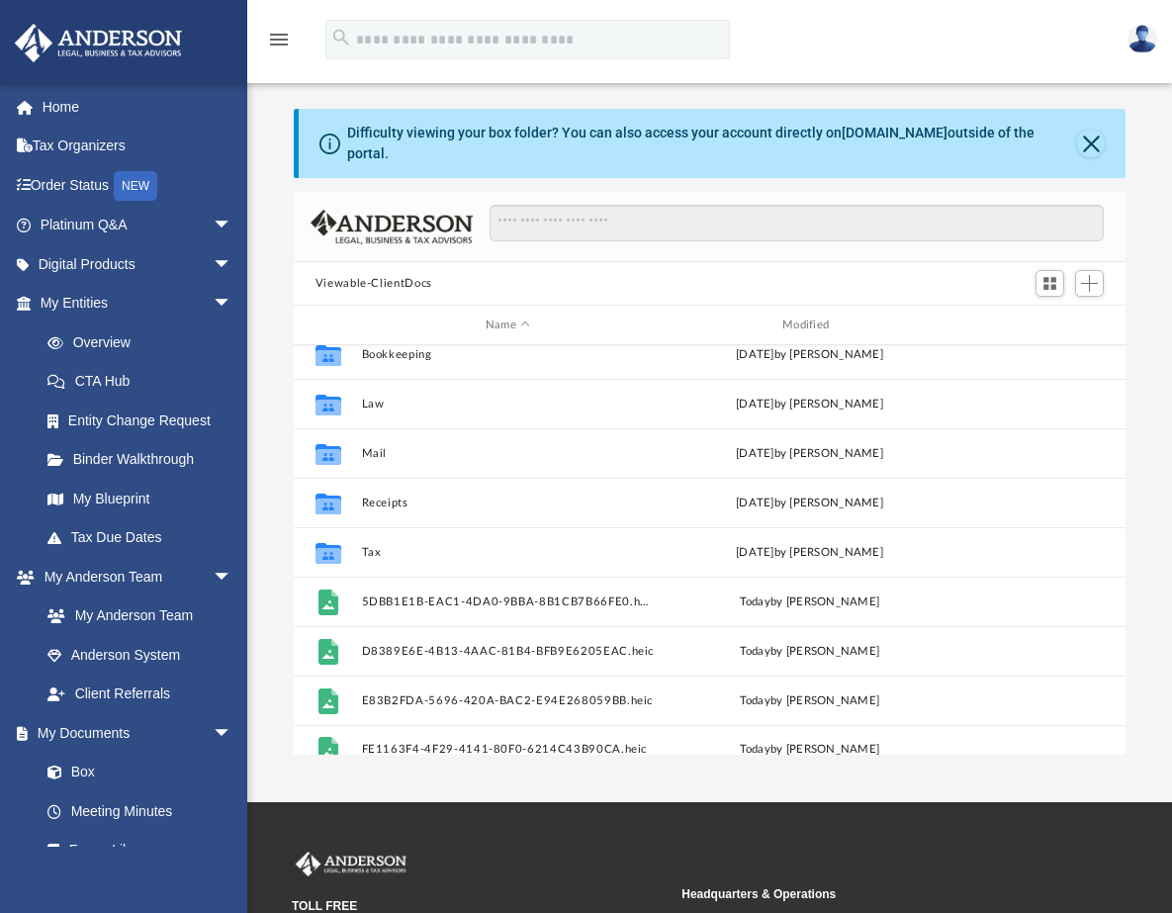
scroll to position [84, 0]
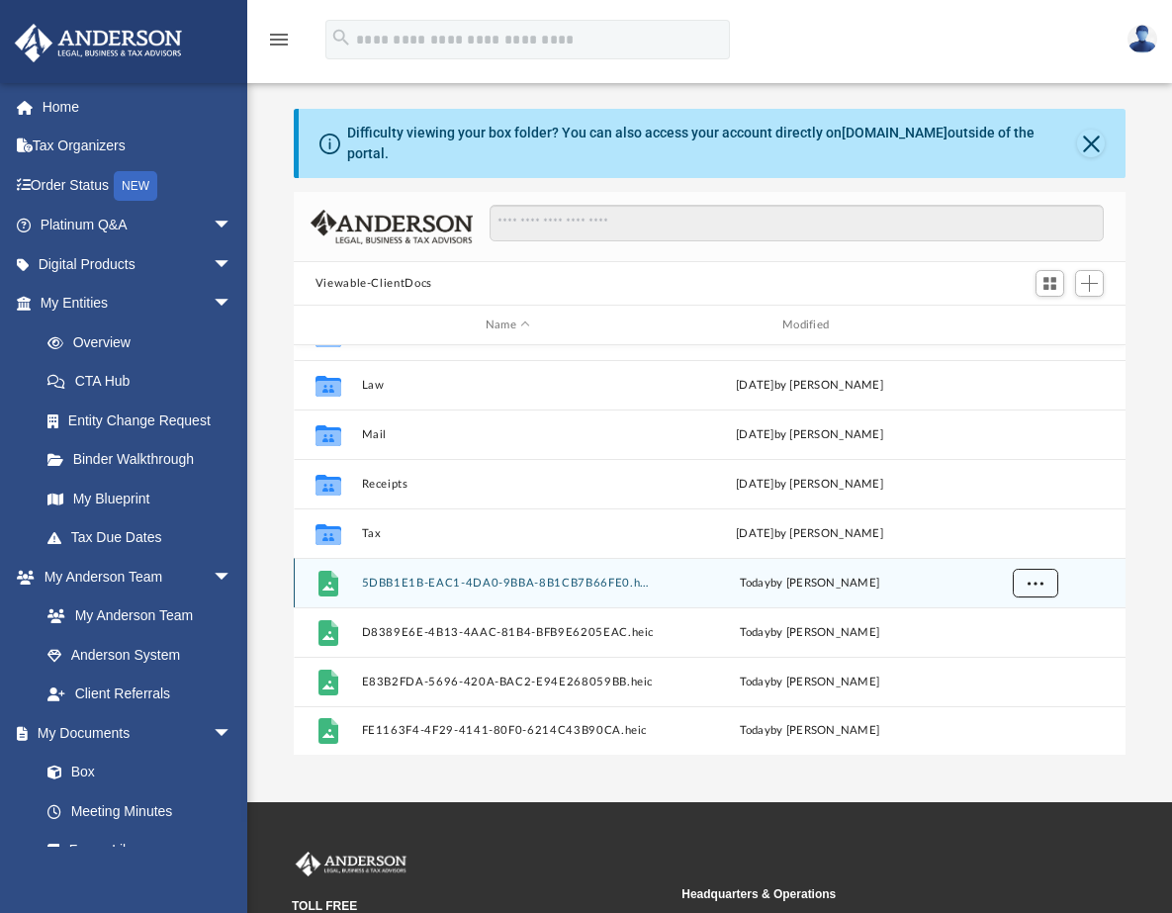
click at [1028, 577] on span "More options" at bounding box center [1035, 582] width 16 height 11
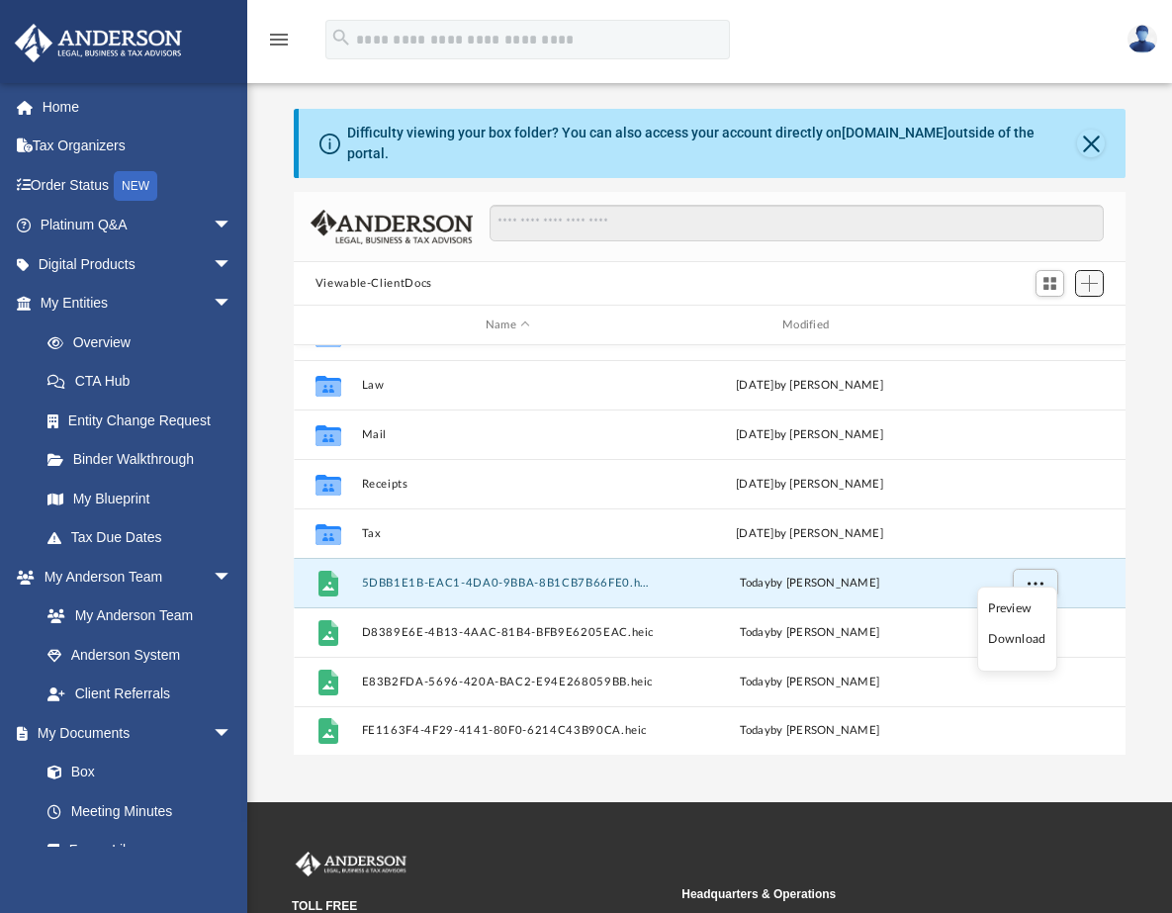
click at [1088, 275] on span "Add" at bounding box center [1089, 283] width 17 height 17
click at [285, 645] on div "Difficulty viewing your box folder? You can also access your account directly o…" at bounding box center [709, 432] width 925 height 646
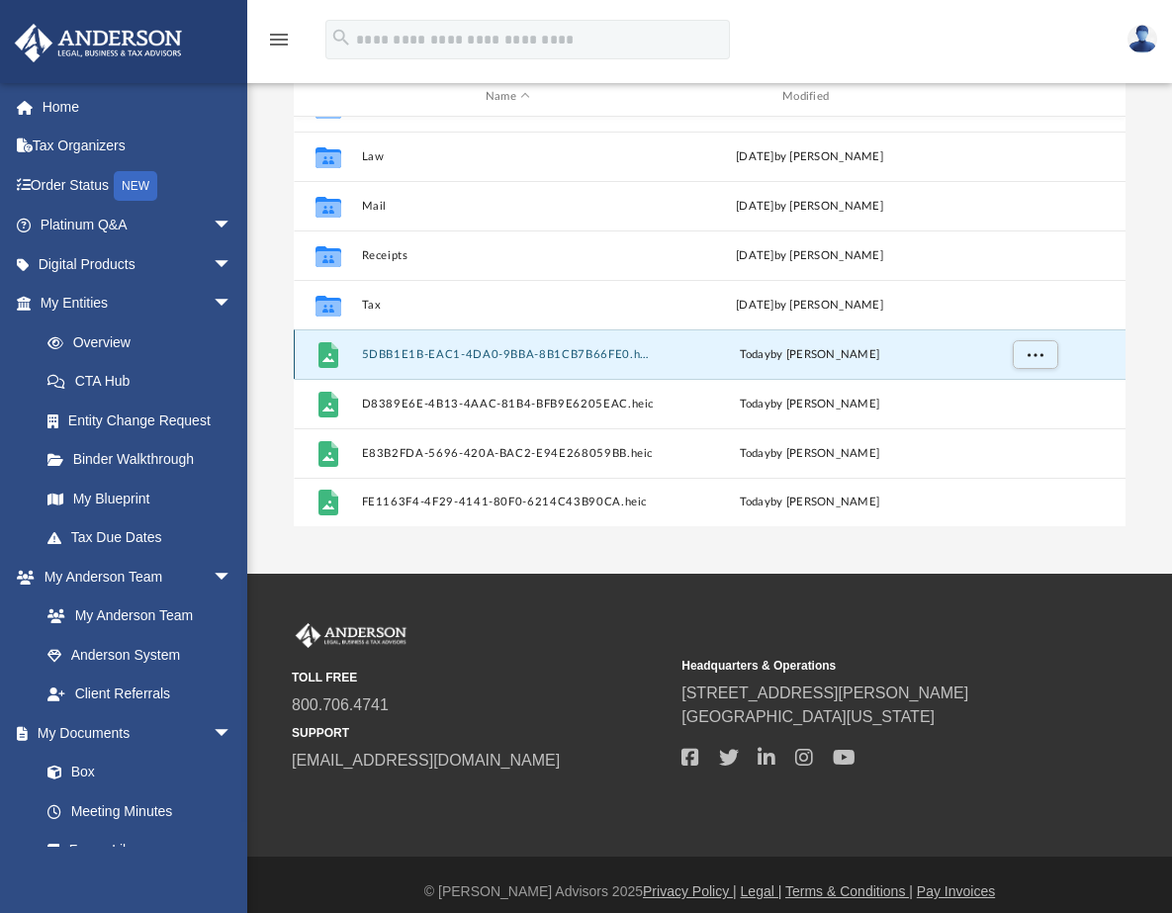
click at [555, 348] on button "5DBB1E1B-EAC1-4DA0-9BBA-8B1CB7B66FE0.heic" at bounding box center [507, 354] width 293 height 13
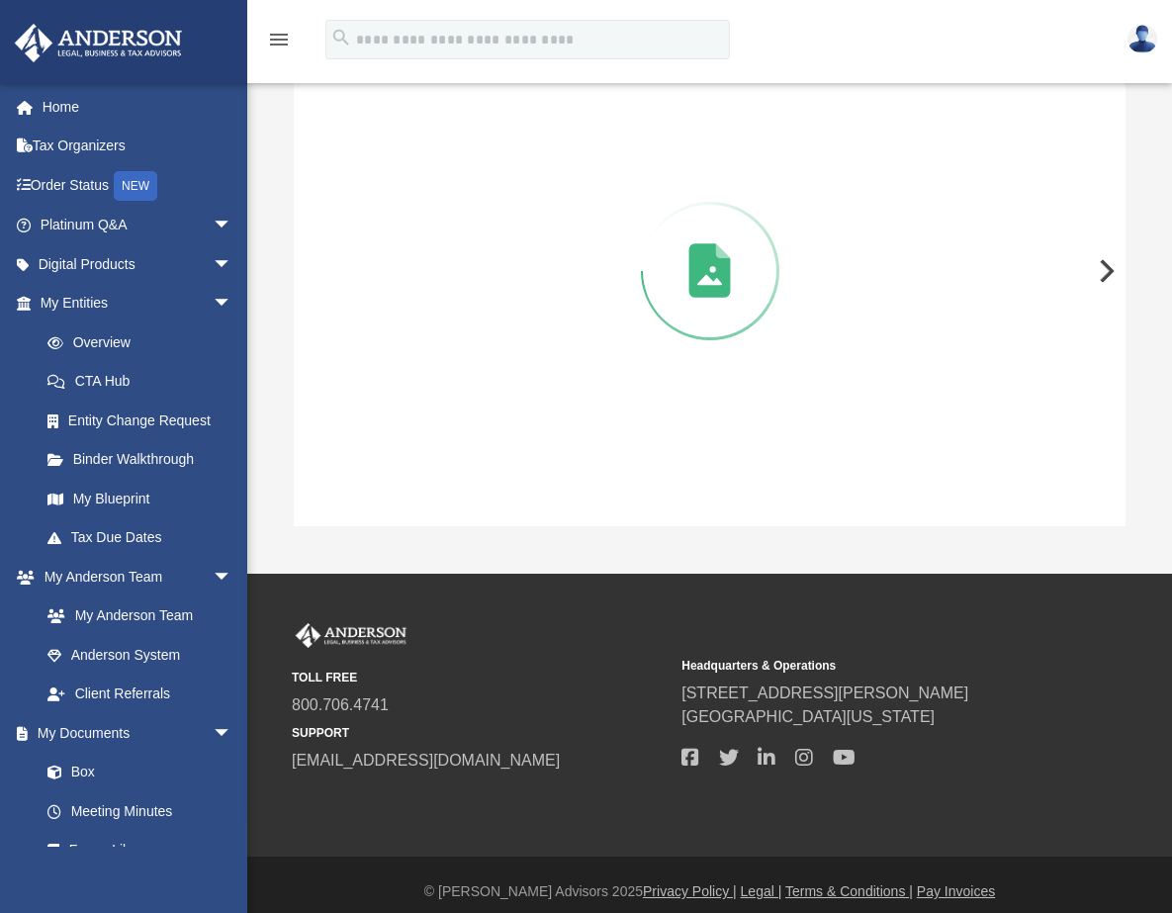
scroll to position [178, 0]
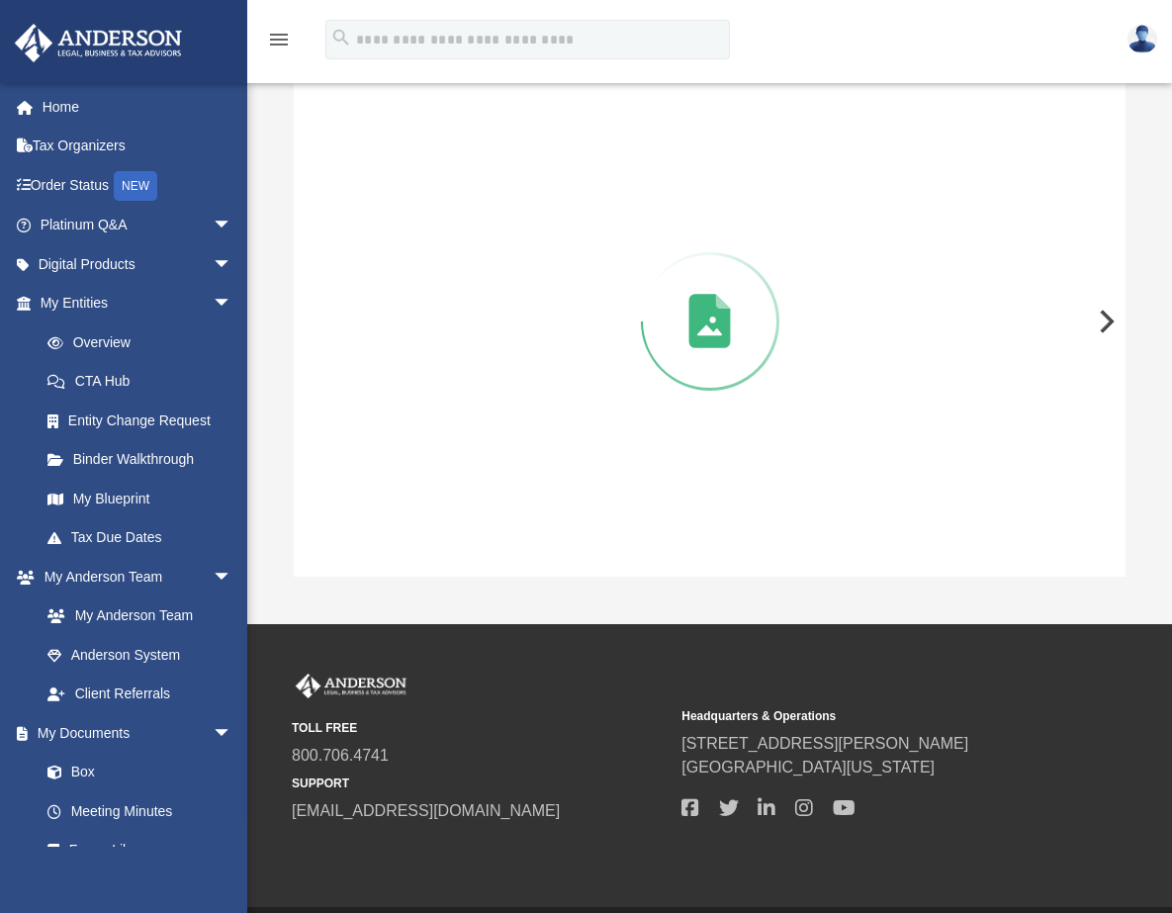
click at [555, 334] on div "Preview" at bounding box center [710, 321] width 833 height 510
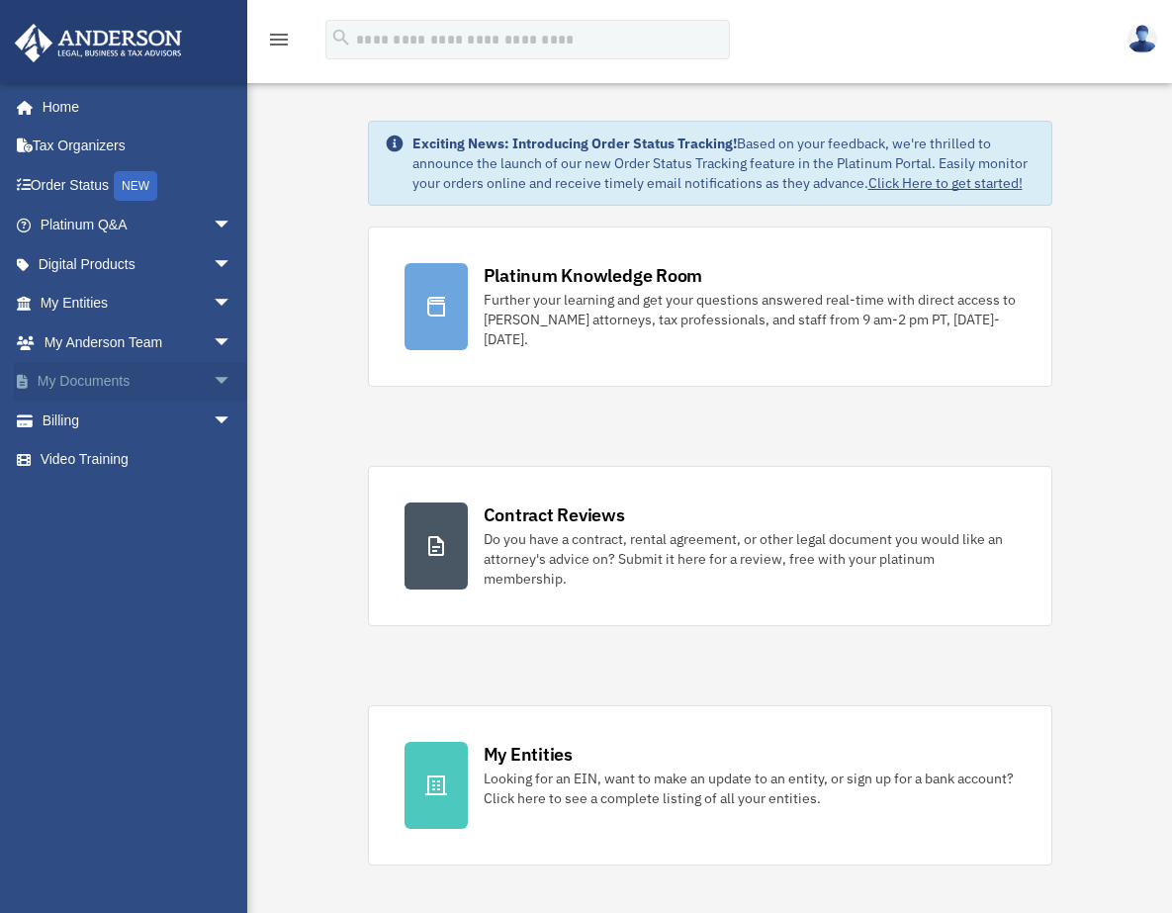
click at [213, 379] on span "arrow_drop_down" at bounding box center [233, 382] width 40 height 41
click at [179, 420] on link "Box" at bounding box center [145, 421] width 234 height 40
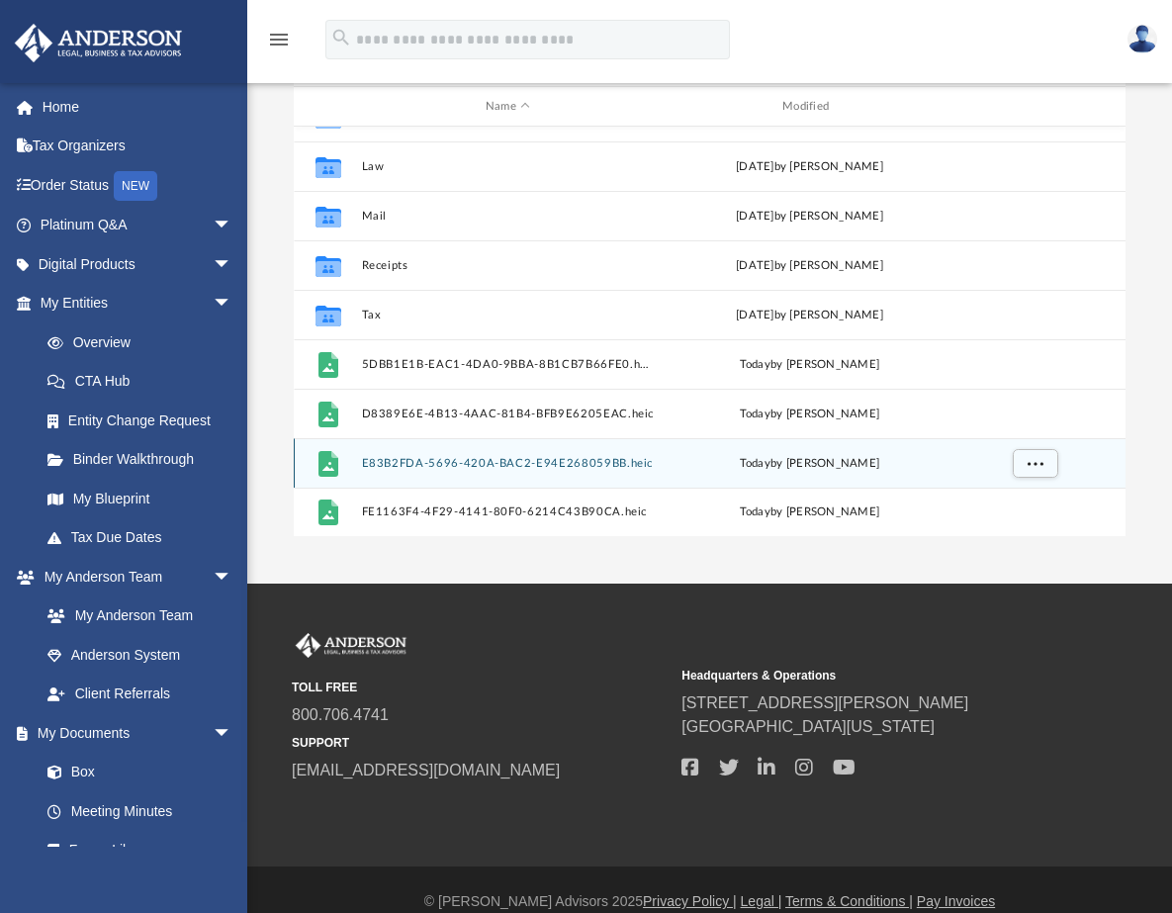
scroll to position [228, 0]
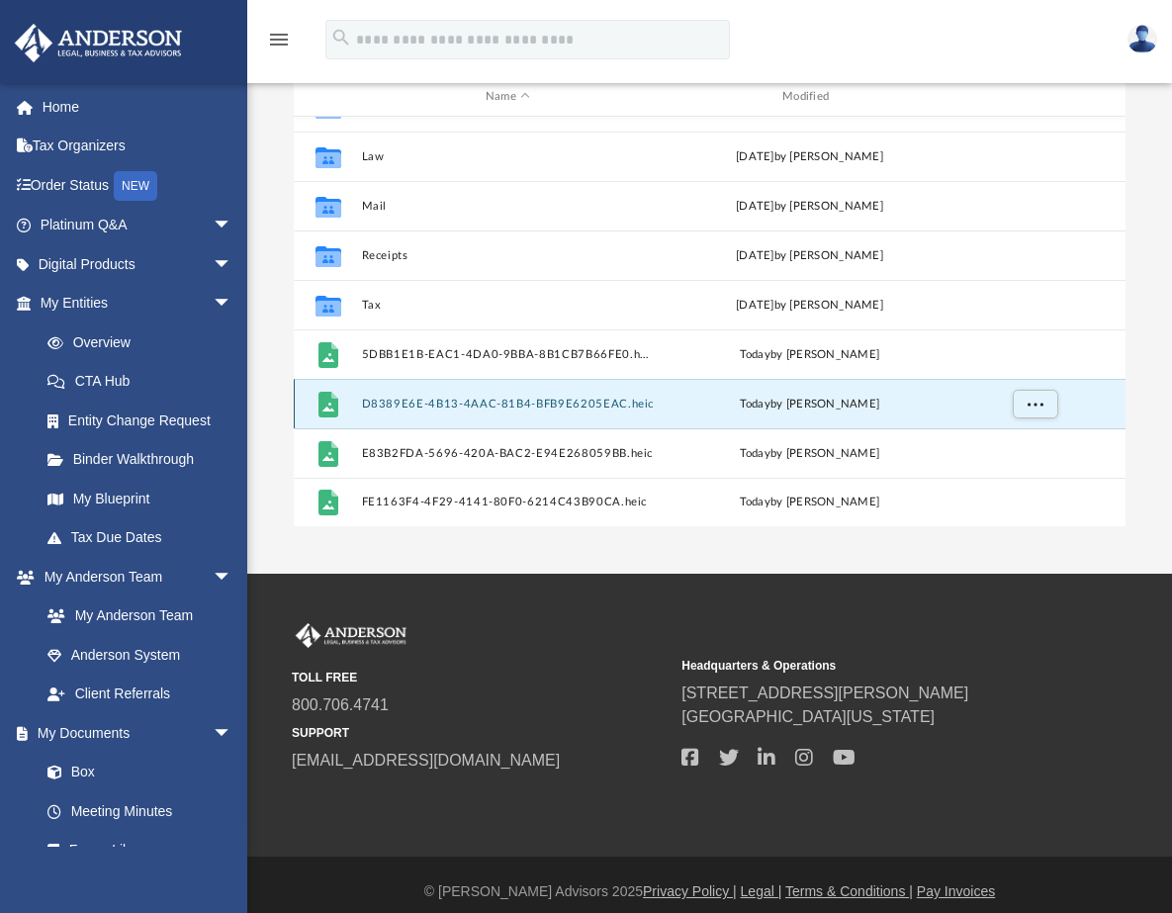
click at [402, 398] on button "D8389E6E-4B13-4AAC-81B4-BFB9E6205EAC.heic" at bounding box center [507, 404] width 293 height 13
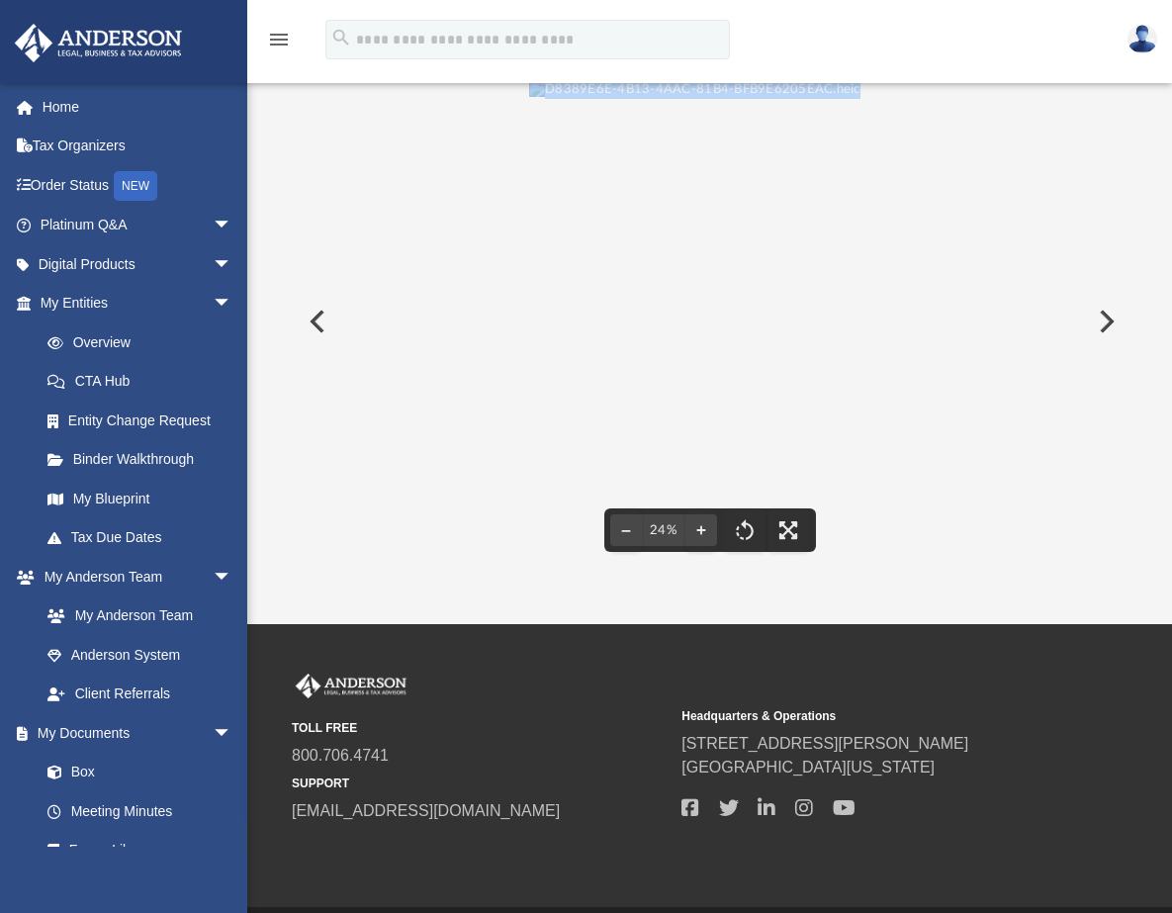
click at [317, 306] on button "Preview" at bounding box center [316, 321] width 44 height 55
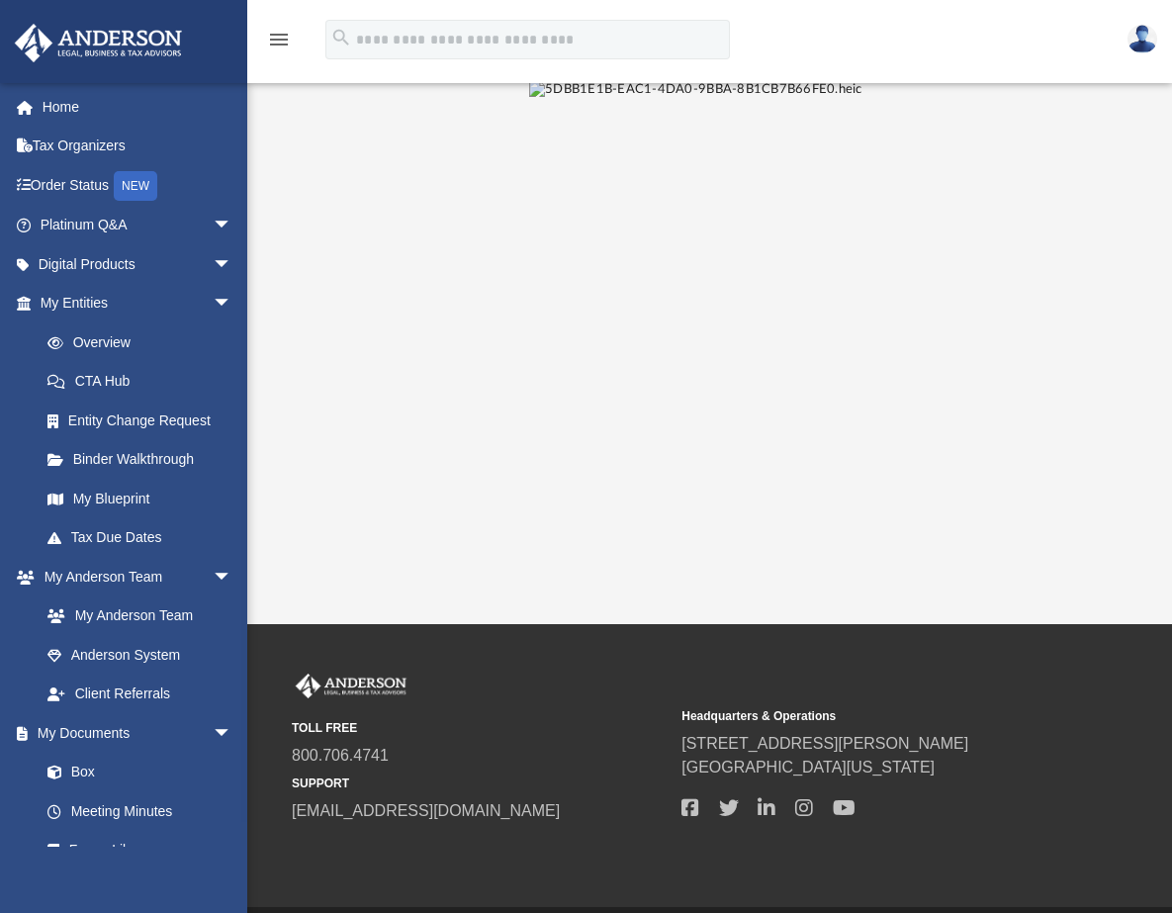
click at [317, 306] on div "File preview" at bounding box center [710, 321] width 833 height 510
click at [1110, 308] on button "Preview" at bounding box center [1105, 321] width 44 height 55
click at [1109, 308] on button "Preview" at bounding box center [1105, 321] width 44 height 55
click at [326, 308] on button "Preview" at bounding box center [316, 321] width 44 height 55
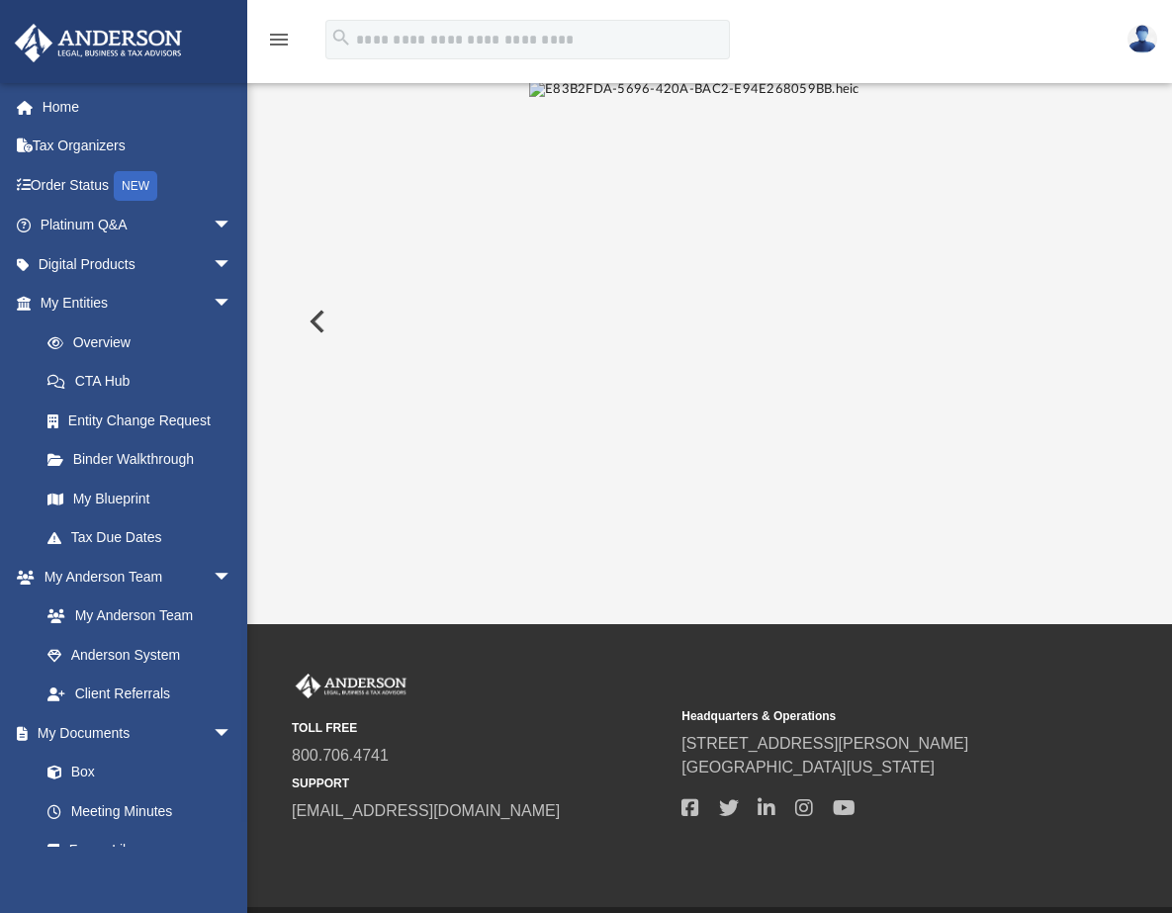
click at [326, 308] on button "Preview" at bounding box center [316, 321] width 44 height 55
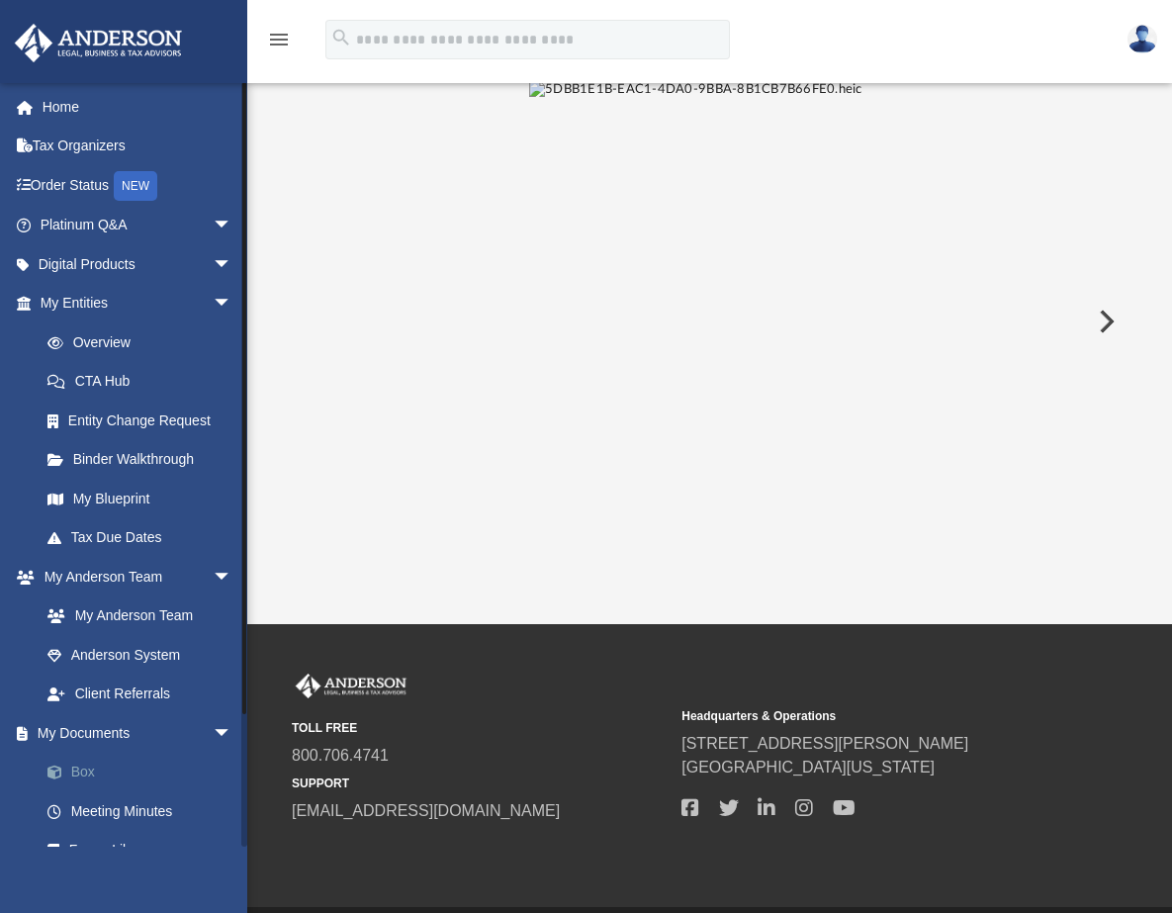
click at [86, 773] on link "Box" at bounding box center [145, 773] width 234 height 40
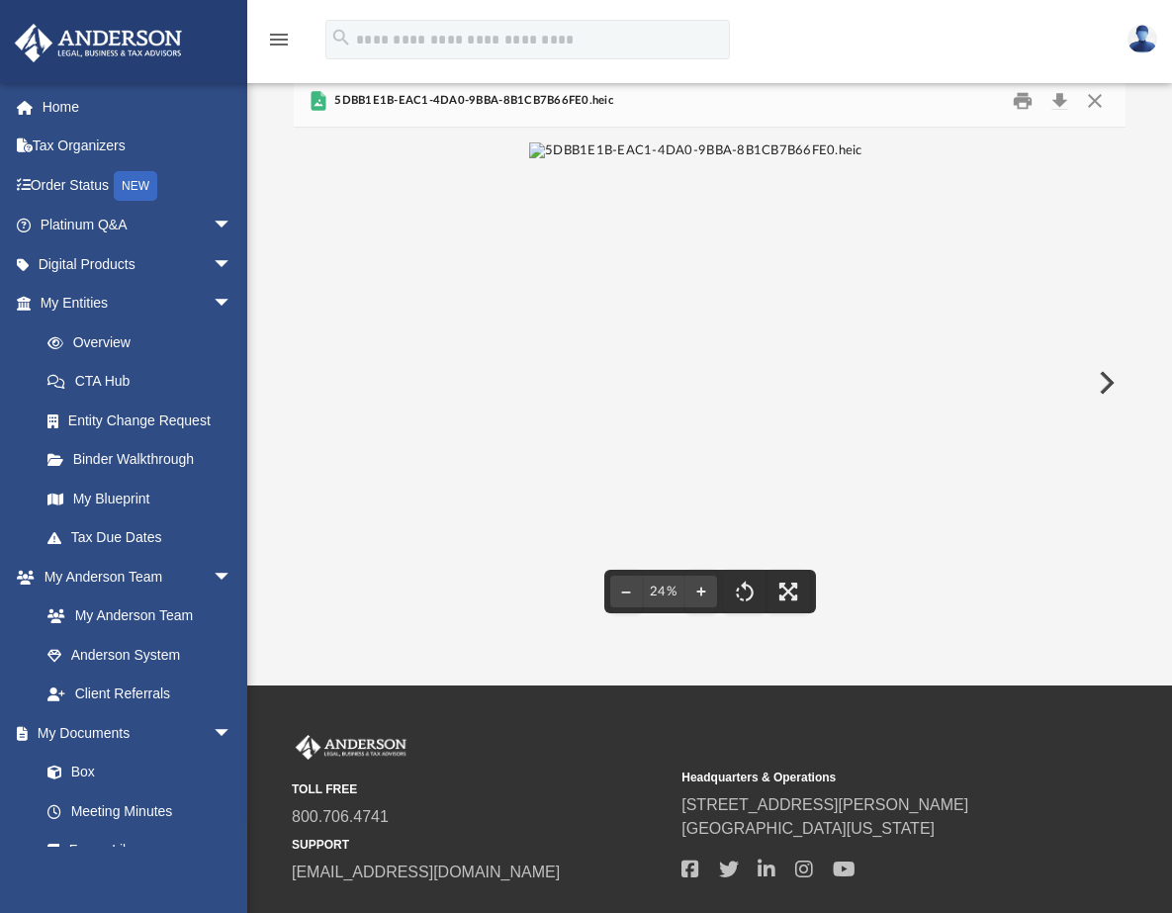
scroll to position [117, 0]
click at [1109, 364] on button "Preview" at bounding box center [1105, 382] width 44 height 55
click at [319, 372] on button "Preview" at bounding box center [316, 382] width 44 height 55
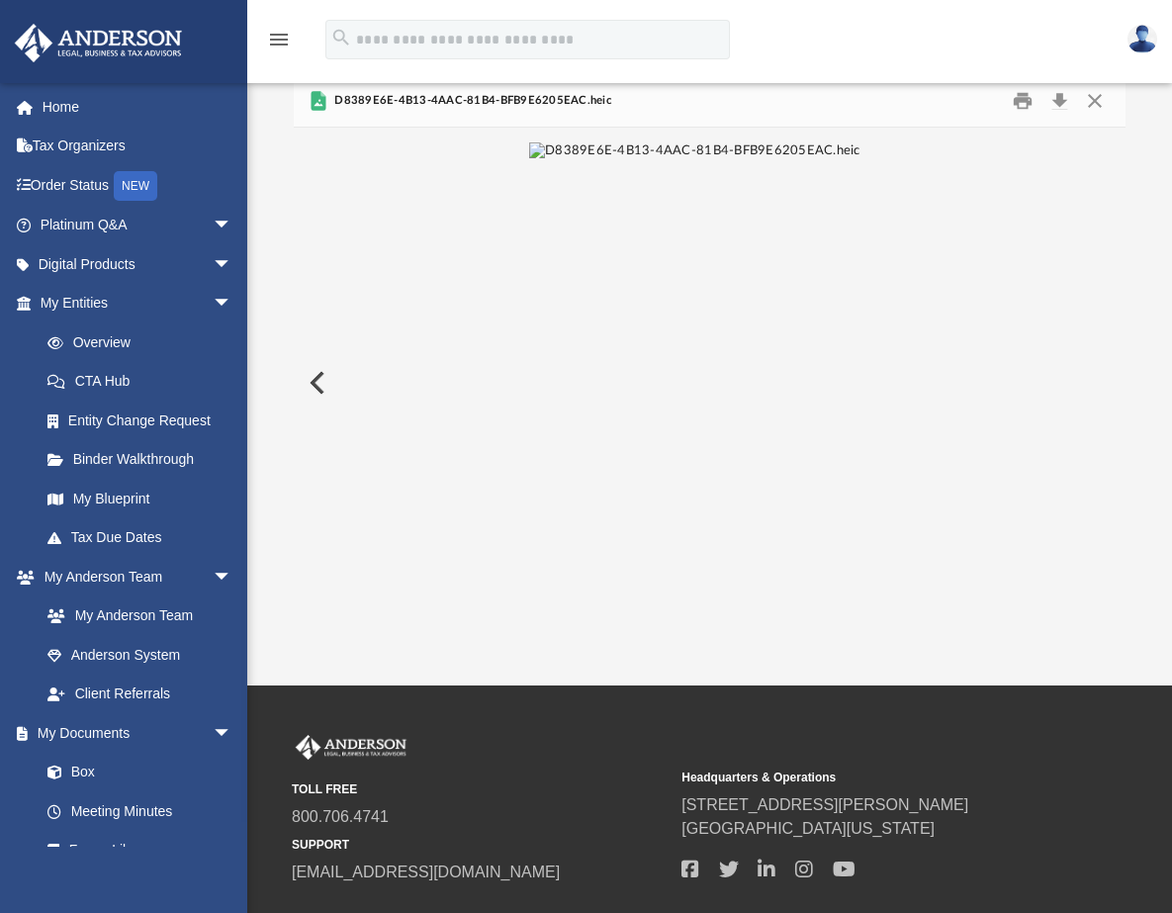
click at [319, 372] on button "Preview" at bounding box center [316, 382] width 44 height 55
click at [319, 372] on div "File preview" at bounding box center [710, 383] width 833 height 510
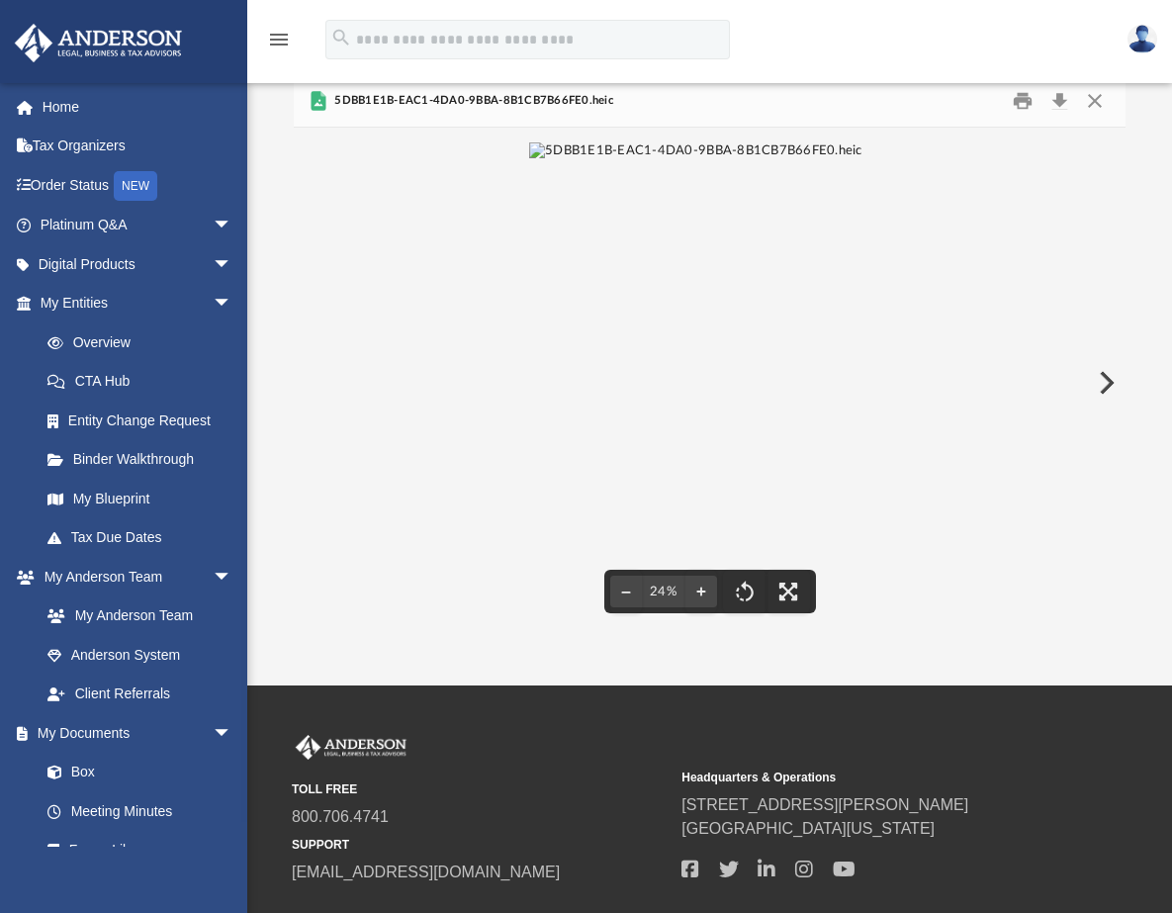
click at [1100, 372] on button "Preview" at bounding box center [1105, 382] width 44 height 55
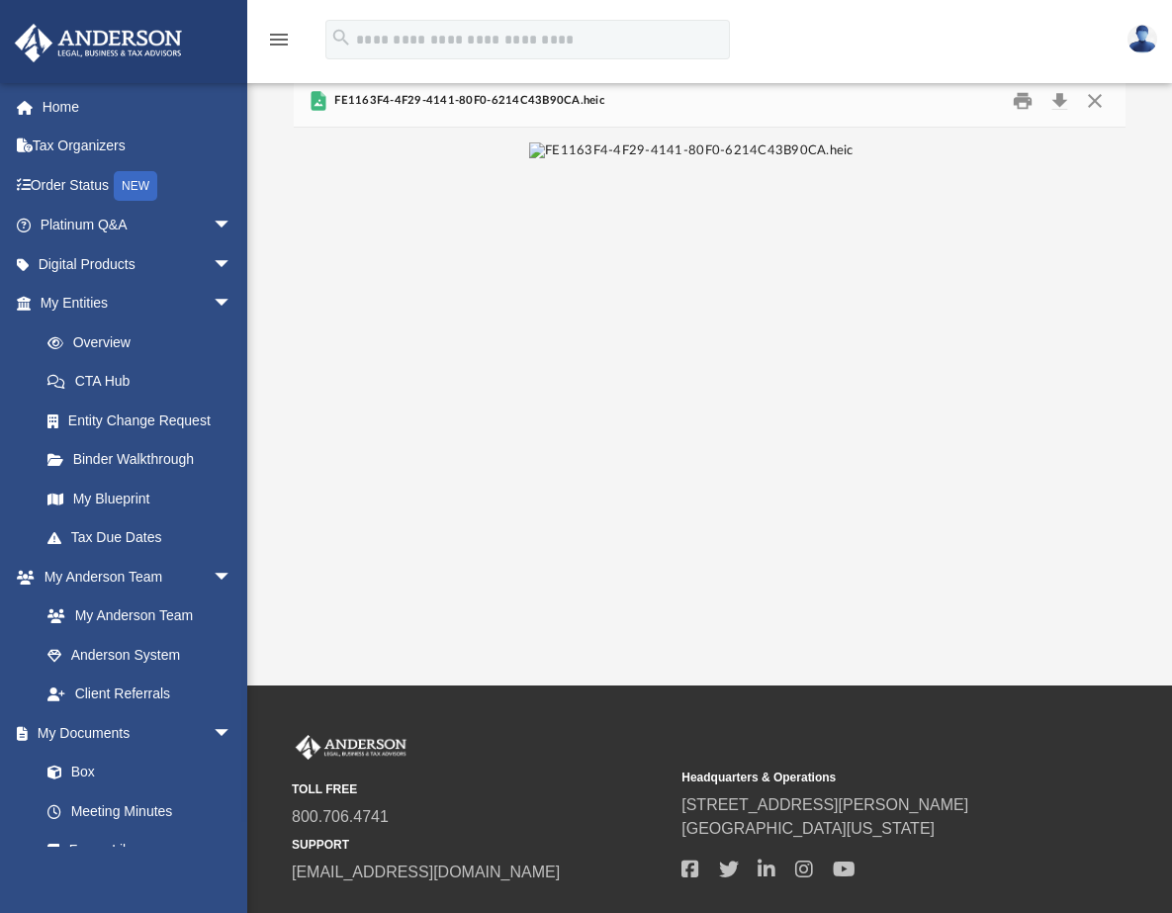
click at [1100, 372] on div "File preview" at bounding box center [710, 383] width 833 height 510
click at [1013, 458] on div "File preview" at bounding box center [710, 383] width 833 height 510
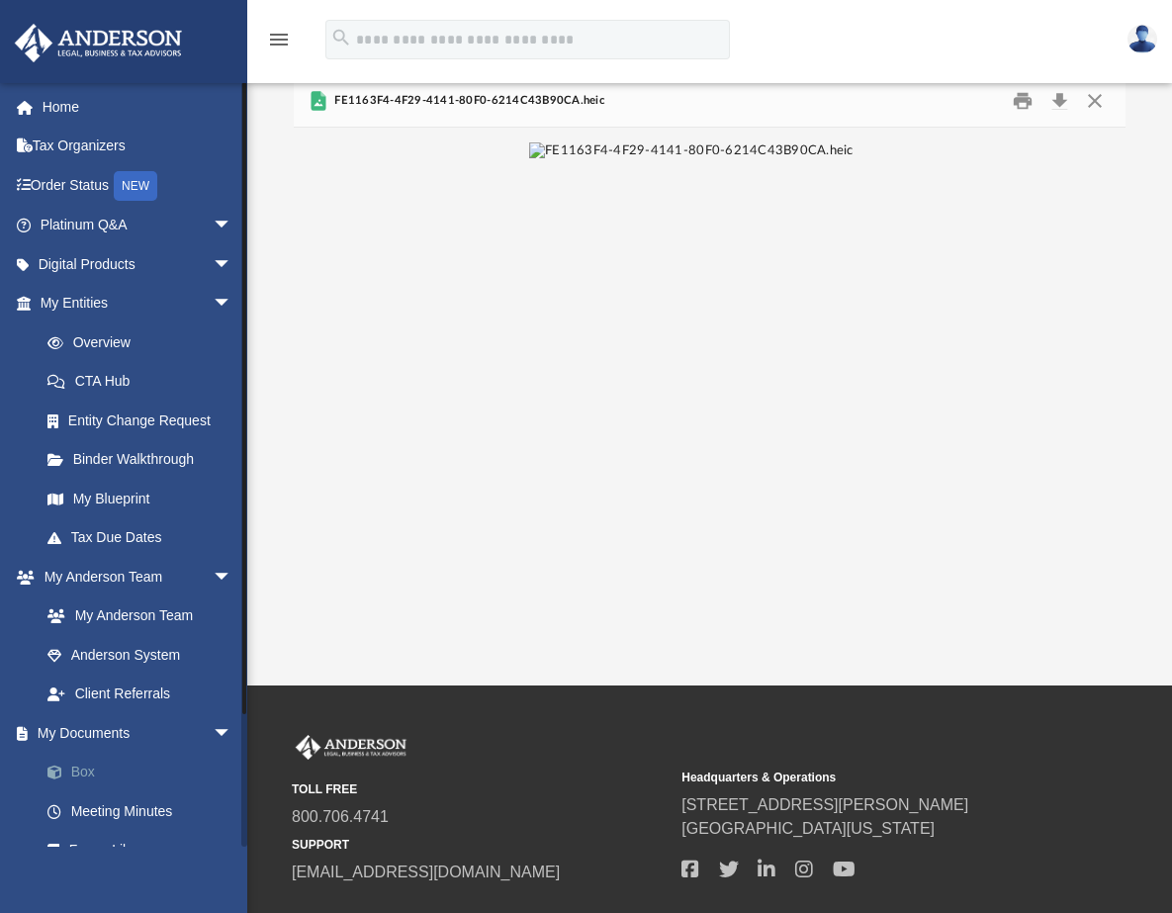
click at [100, 769] on link "Box" at bounding box center [145, 773] width 234 height 40
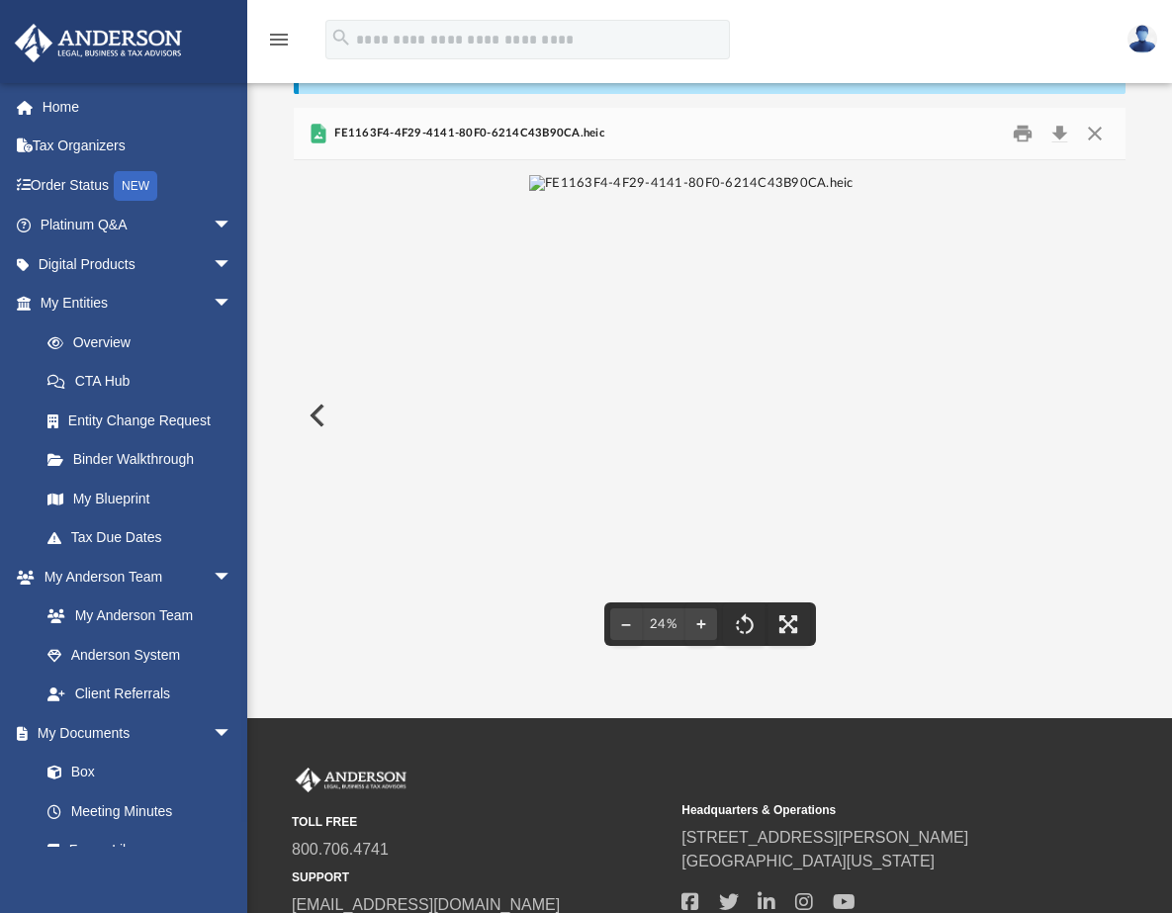
scroll to position [0, 0]
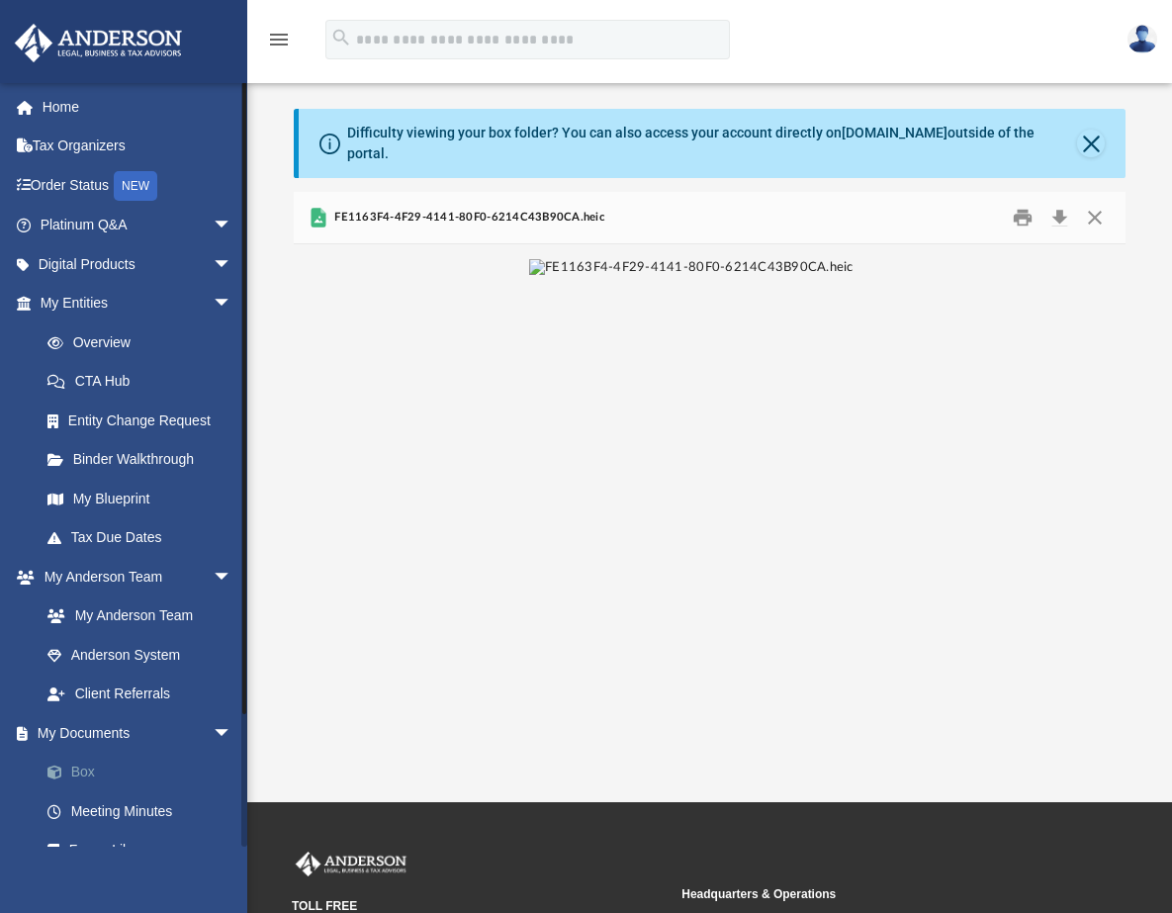
click at [113, 768] on link "Box" at bounding box center [145, 773] width 234 height 40
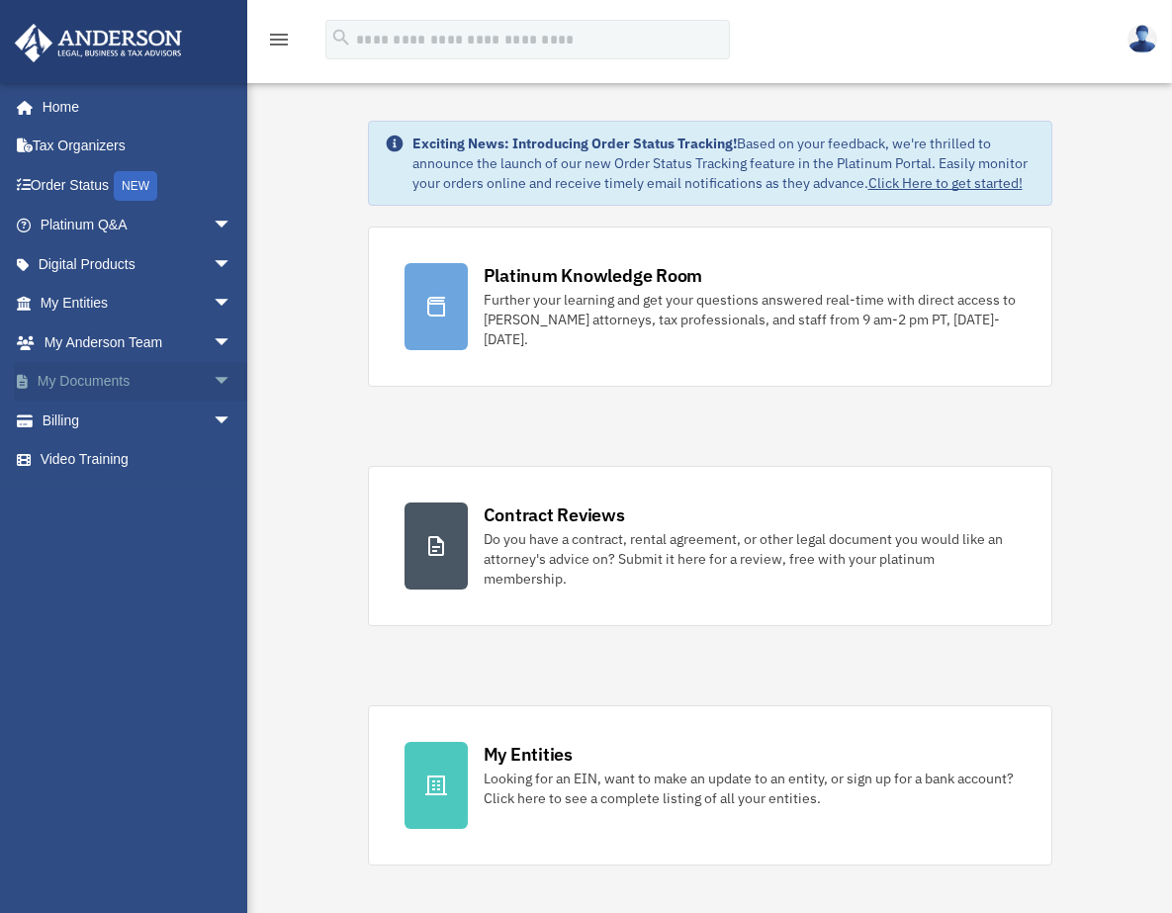
click at [213, 383] on span "arrow_drop_down" at bounding box center [233, 382] width 40 height 41
click at [156, 424] on link "Box" at bounding box center [145, 421] width 234 height 40
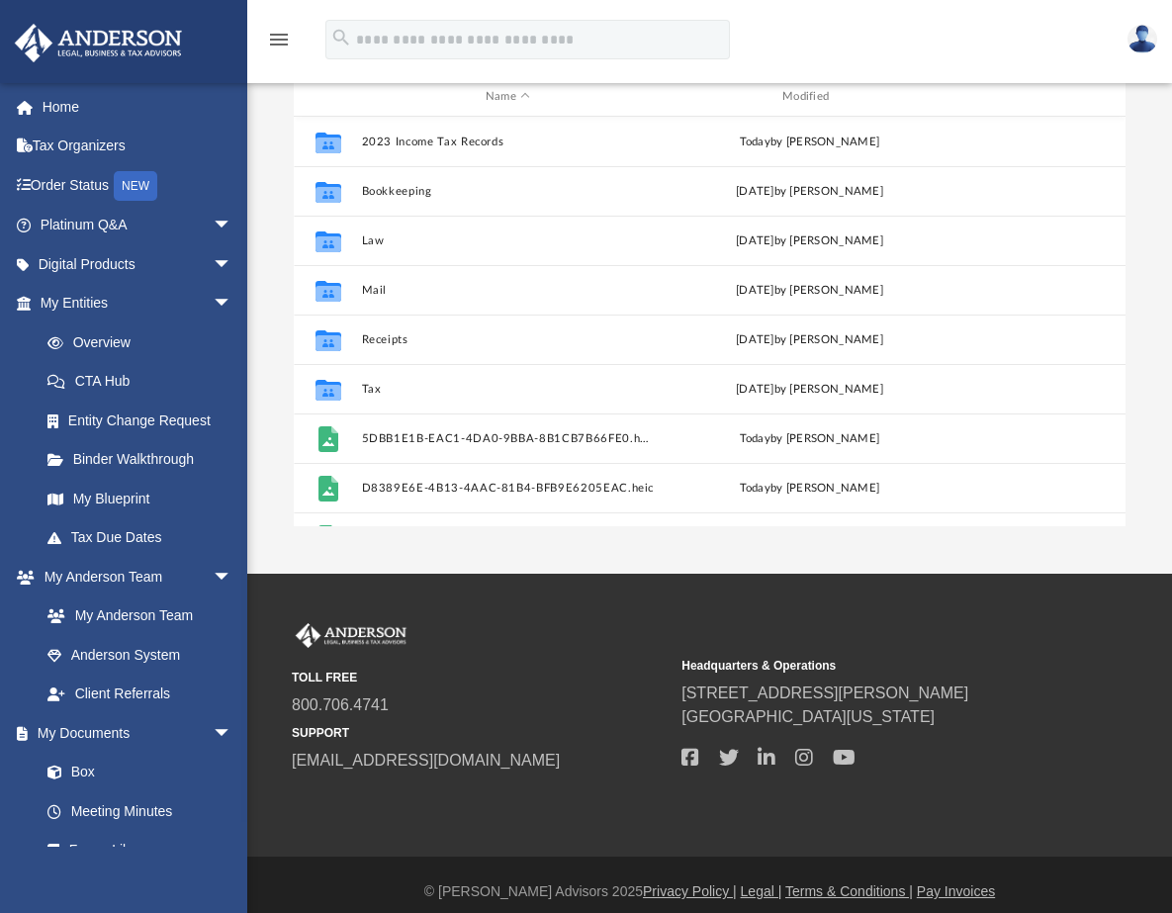
click at [1141, 42] on img at bounding box center [1143, 39] width 30 height 29
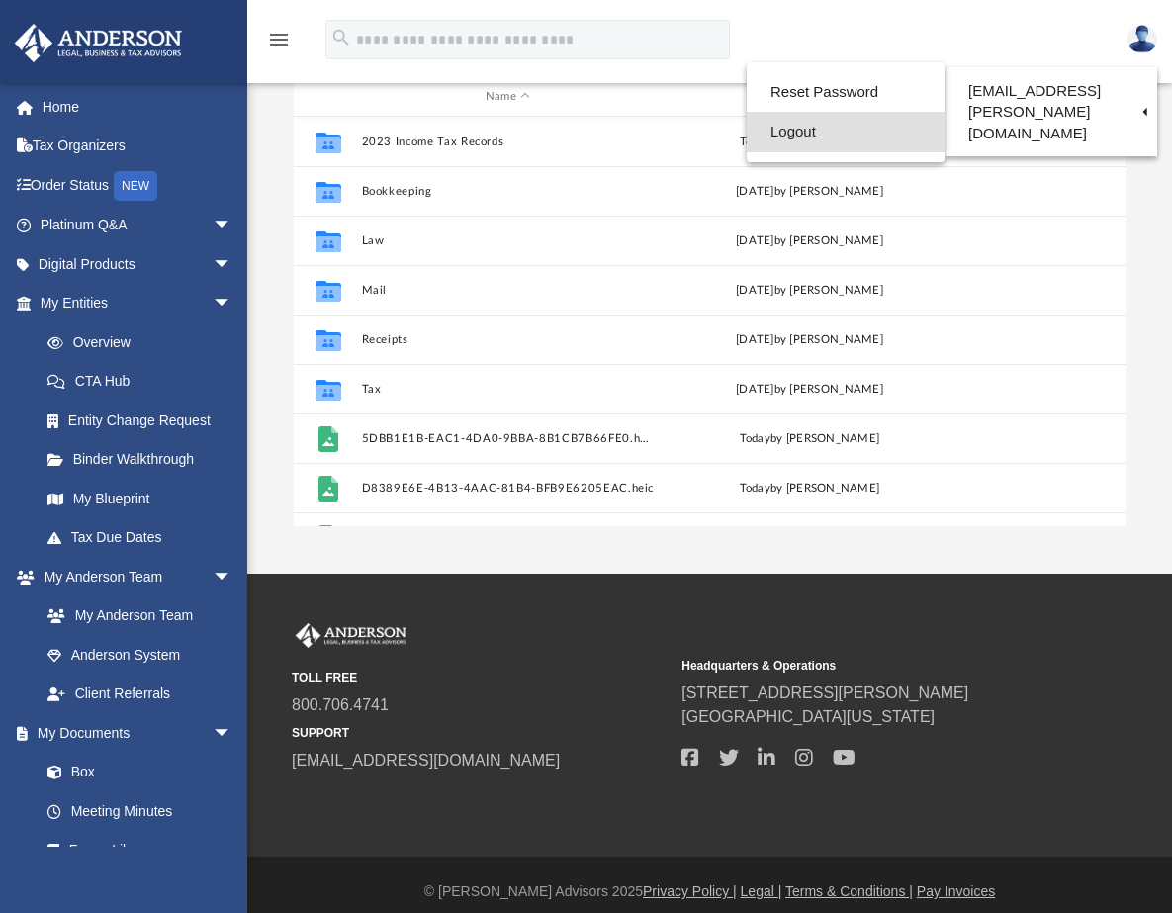
click at [795, 137] on link "Logout" at bounding box center [846, 132] width 198 height 41
